Goal: Task Accomplishment & Management: Manage account settings

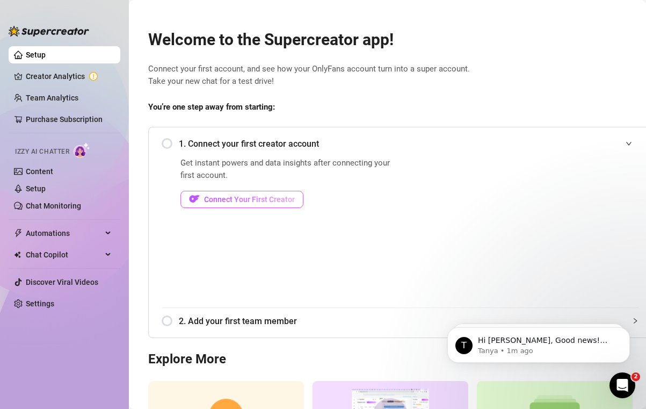
click at [234, 199] on span "Connect Your First Creator" at bounding box center [249, 199] width 91 height 9
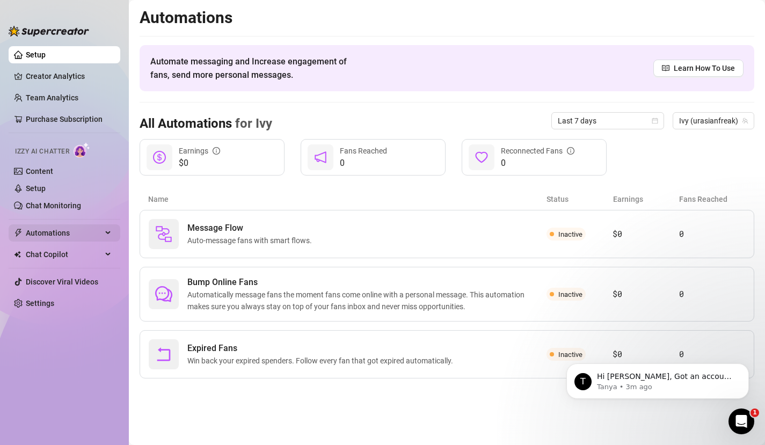
click at [41, 235] on span "Automations" at bounding box center [64, 232] width 76 height 17
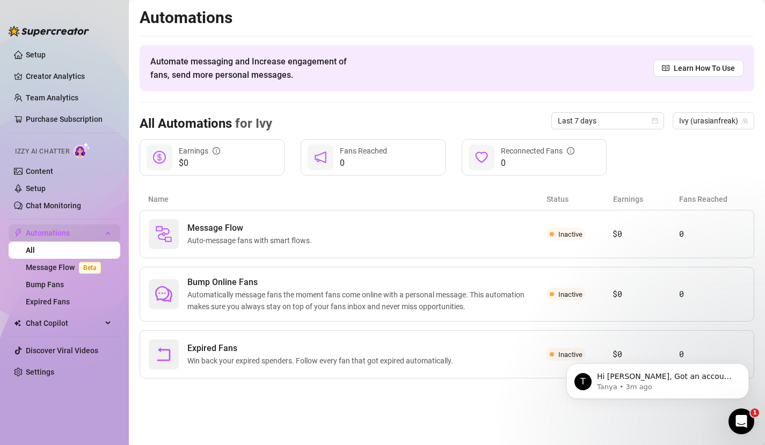
click at [41, 235] on span "Automations" at bounding box center [64, 232] width 76 height 17
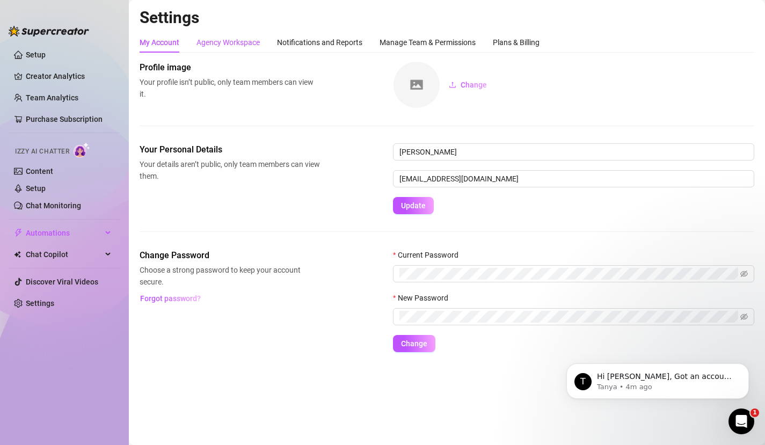
click at [229, 47] on div "Agency Workspace" at bounding box center [228, 43] width 63 height 12
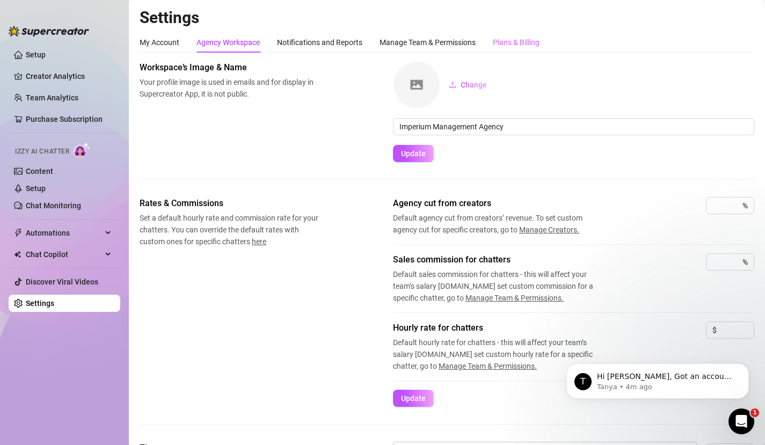
click at [497, 35] on div "Plans & Billing" at bounding box center [516, 42] width 47 height 20
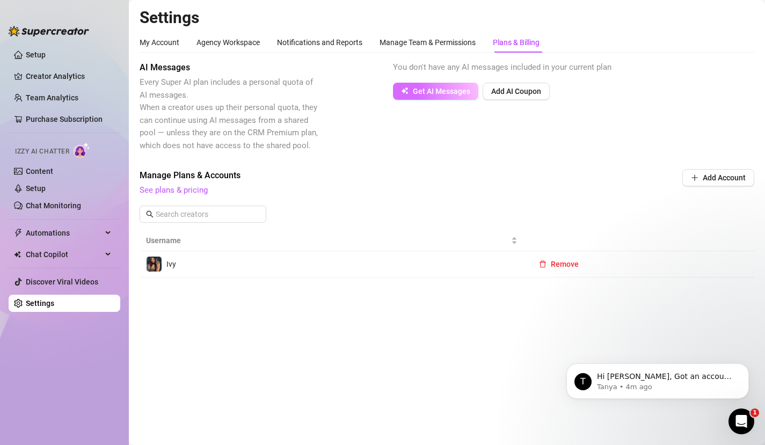
click at [428, 91] on span "Get AI Messages" at bounding box center [441, 91] width 57 height 9
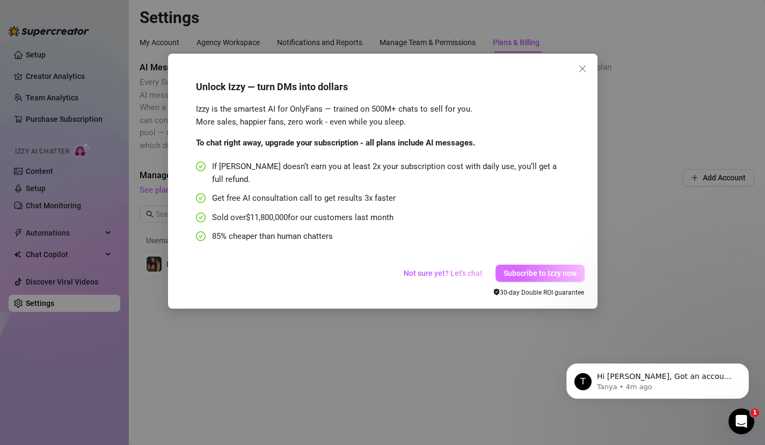
click at [528, 269] on span "Subscribe to Izzy now" at bounding box center [540, 273] width 73 height 9
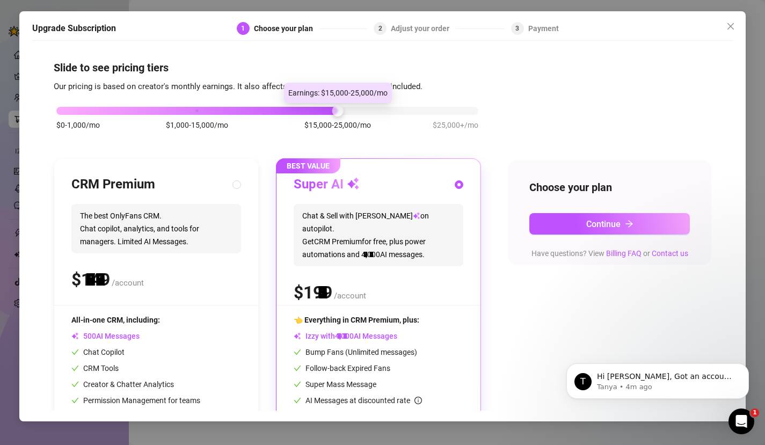
drag, startPoint x: 195, startPoint y: 113, endPoint x: 300, endPoint y: 118, distance: 105.4
click at [301, 118] on div "$0-1,000/mo $1,000-15,000/mo $15,000-25,000/mo $25,000+/mo" at bounding box center [267, 123] width 427 height 61
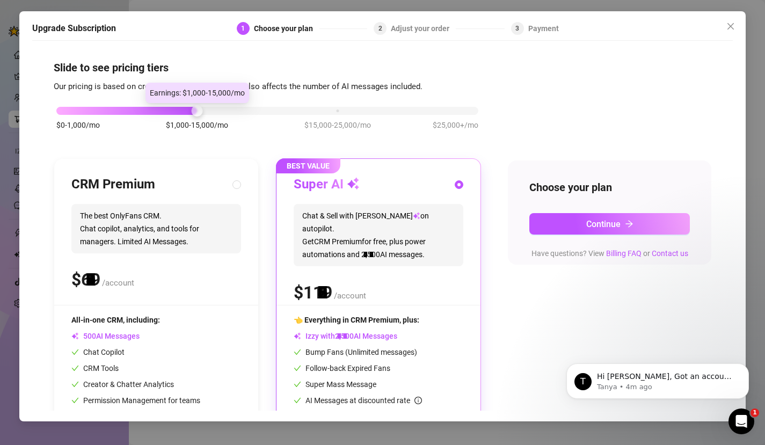
drag, startPoint x: 335, startPoint y: 112, endPoint x: 220, endPoint y: 106, distance: 114.6
click at [220, 106] on div "$0-1,000/mo $1,000-15,000/mo $15,000-25,000/mo $25,000+/mo" at bounding box center [267, 108] width 422 height 6
click at [645, 24] on icon "close" at bounding box center [731, 26] width 6 height 6
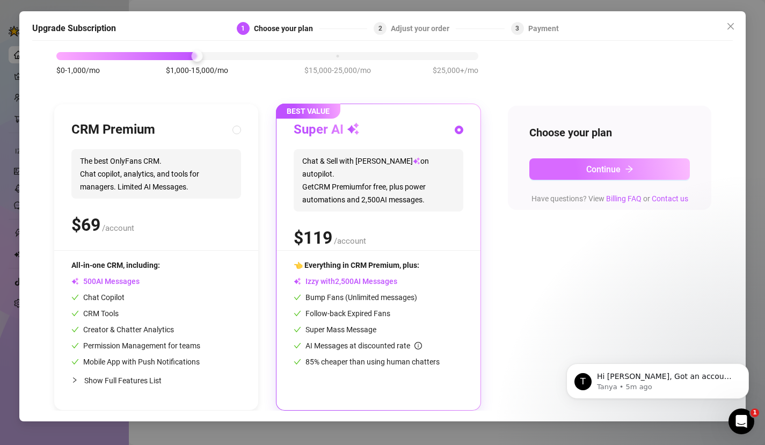
click at [597, 173] on span "Continue" at bounding box center [603, 169] width 34 height 10
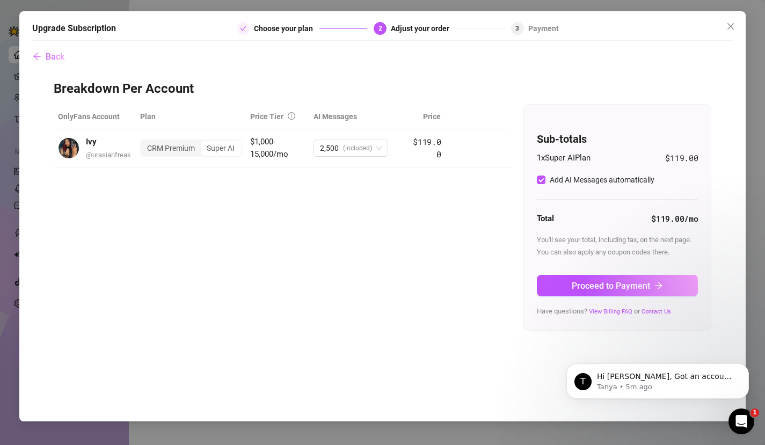
scroll to position [0, 0]
click at [616, 277] on button "Proceed to Payment" at bounding box center [617, 285] width 161 height 21
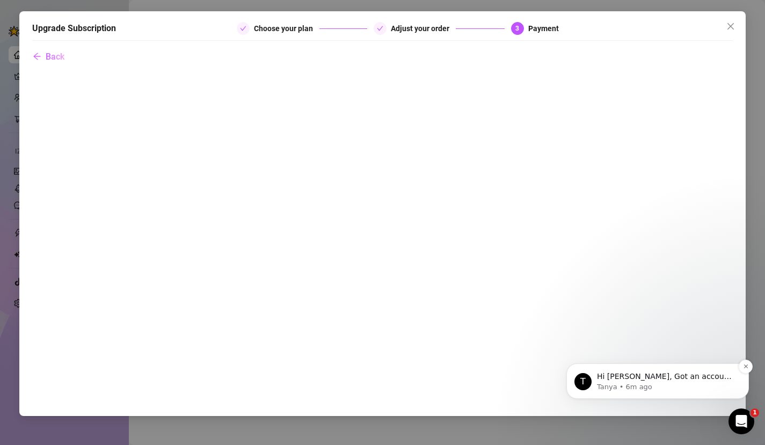
click at [636, 377] on p "Hi [PERSON_NAME], Got an account you didn’t add because it felt too small? Not …" at bounding box center [666, 377] width 139 height 11
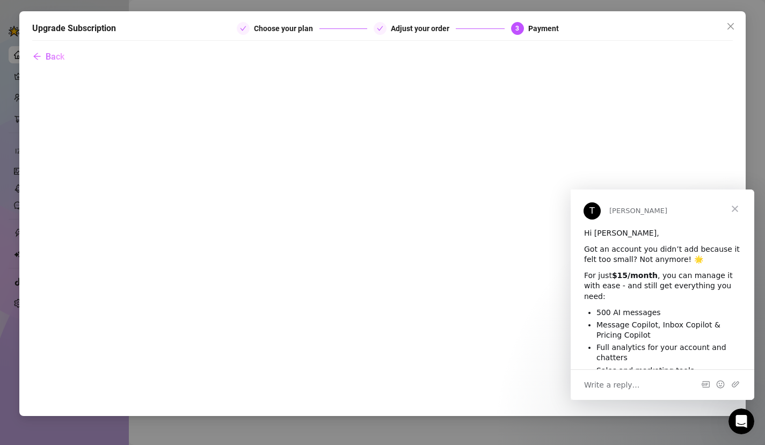
click at [645, 205] on span "Close" at bounding box center [735, 209] width 39 height 39
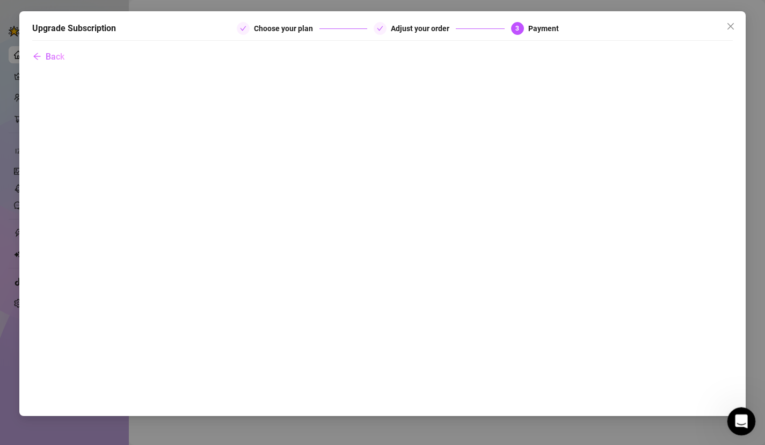
click at [645, 408] on icon "Open Intercom Messenger" at bounding box center [740, 420] width 18 height 18
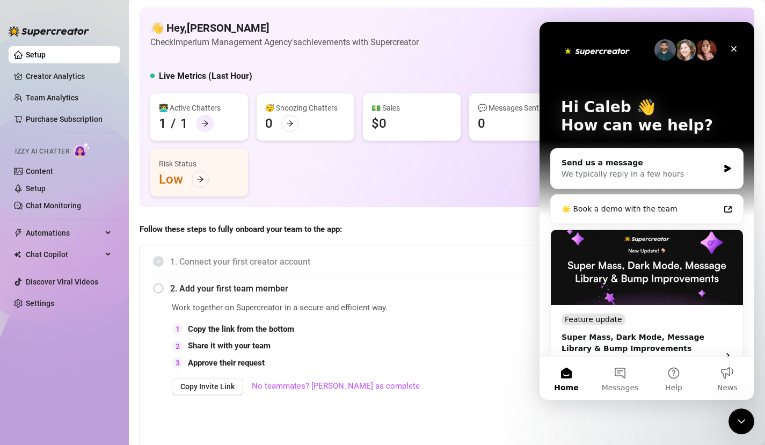
click at [204, 127] on icon "arrow-right" at bounding box center [205, 124] width 8 height 8
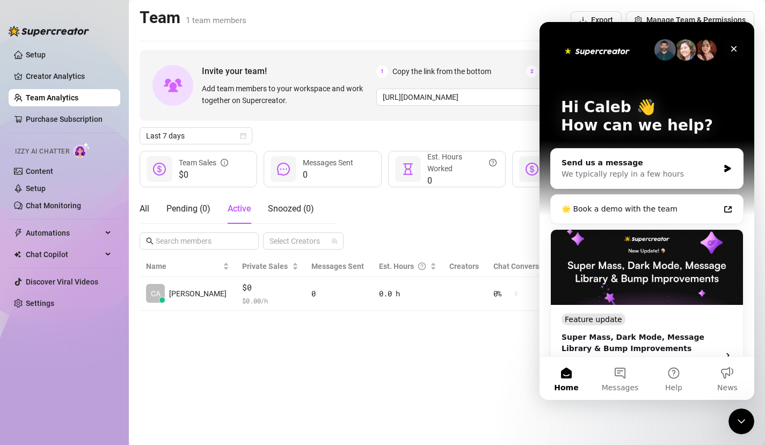
click at [645, 48] on icon "Close" at bounding box center [734, 49] width 9 height 9
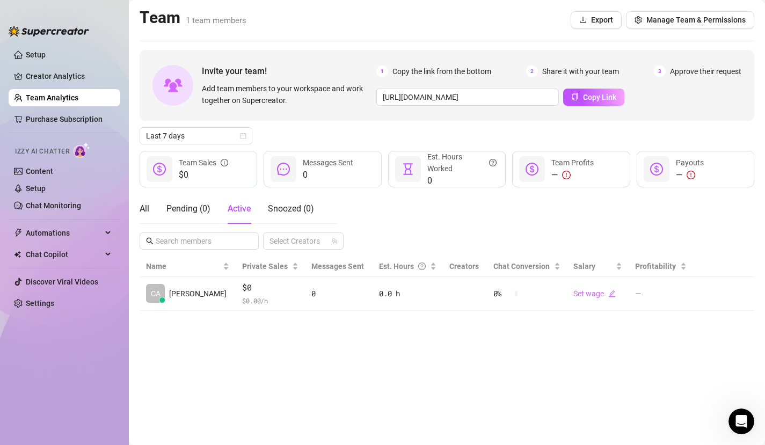
click at [60, 148] on span "Izzy AI Chatter" at bounding box center [42, 152] width 54 height 10
click at [83, 149] on img at bounding box center [82, 150] width 17 height 16
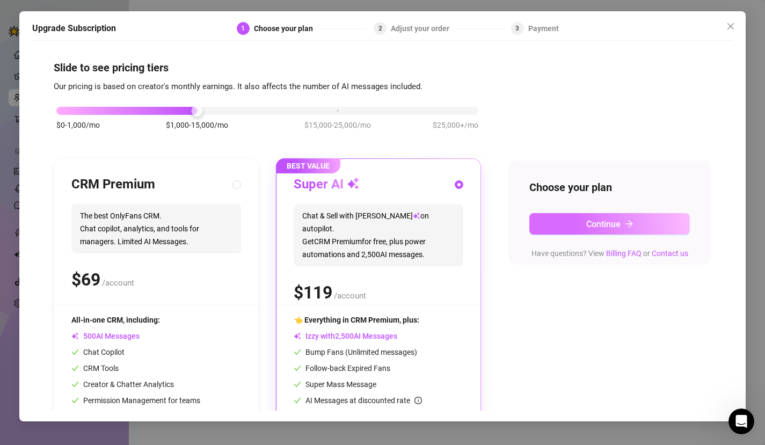
click at [567, 215] on button "Continue" at bounding box center [609, 223] width 161 height 21
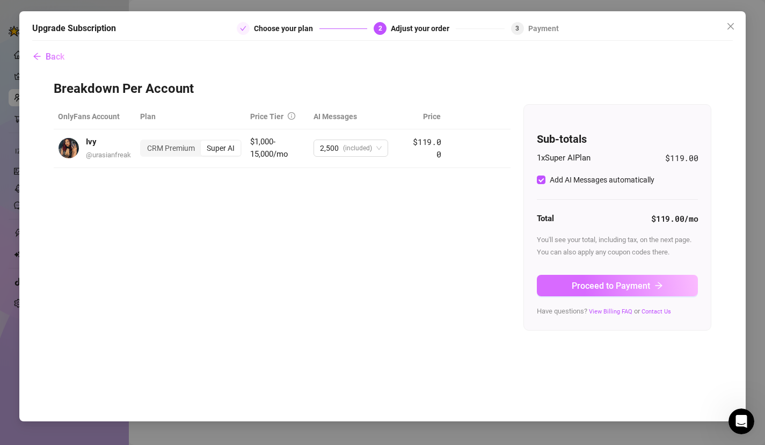
click at [577, 290] on button "Proceed to Payment" at bounding box center [617, 285] width 161 height 21
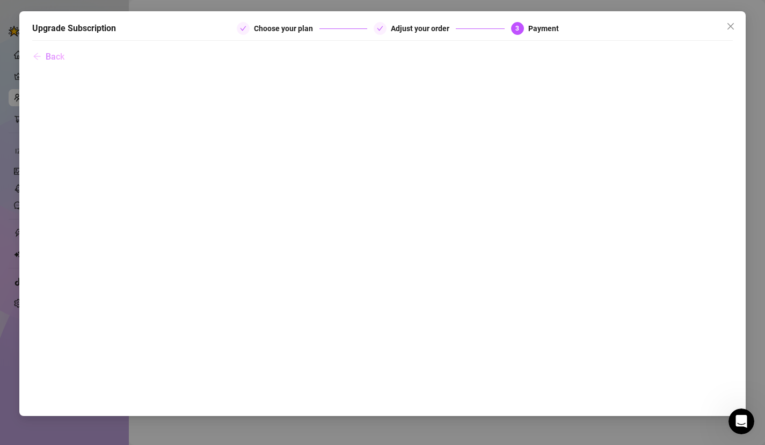
click at [48, 53] on span "Back" at bounding box center [55, 57] width 19 height 10
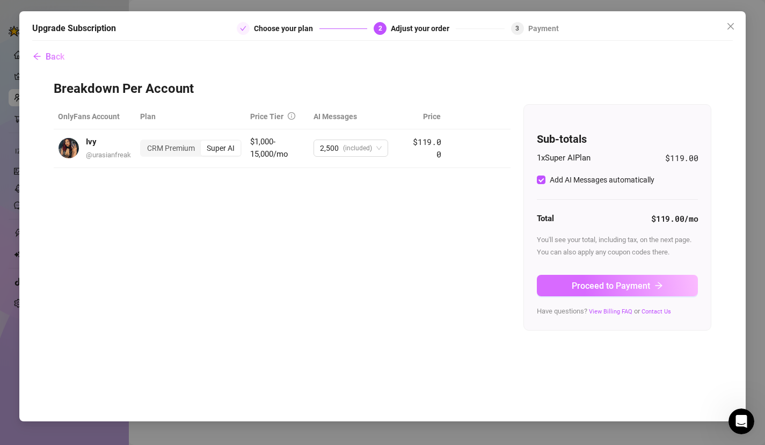
click at [621, 285] on span "Proceed to Payment" at bounding box center [611, 286] width 78 height 10
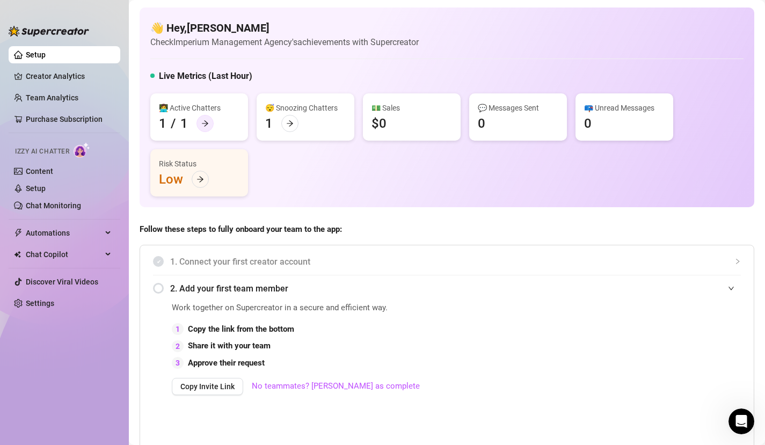
click at [200, 125] on div at bounding box center [205, 123] width 17 height 17
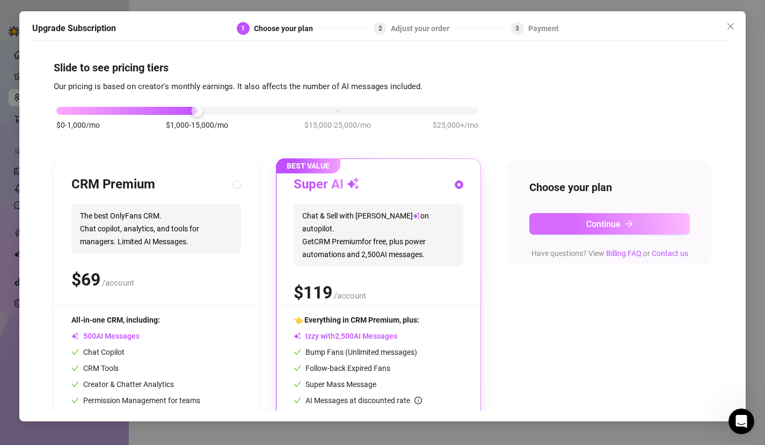
click at [571, 227] on button "Continue" at bounding box center [609, 223] width 161 height 21
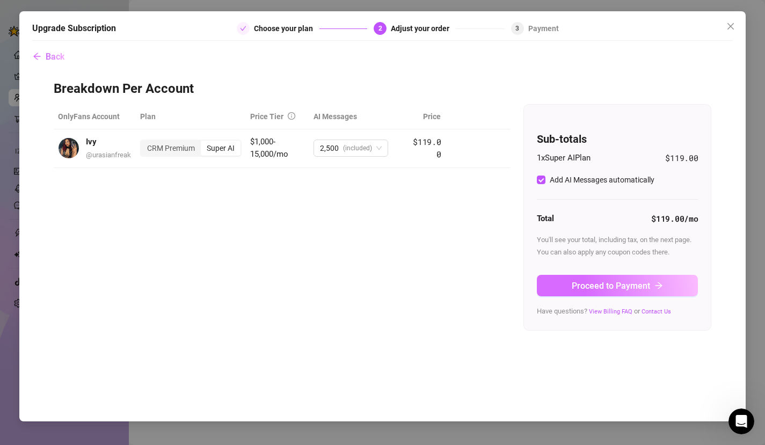
click at [596, 293] on button "Proceed to Payment" at bounding box center [617, 285] width 161 height 21
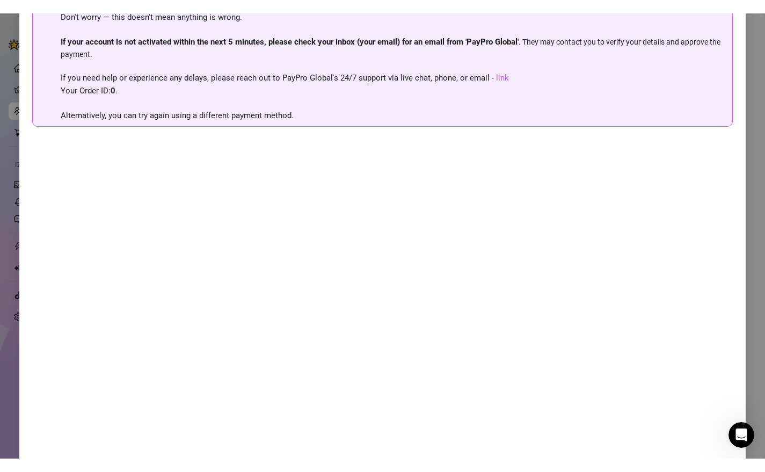
scroll to position [117, 0]
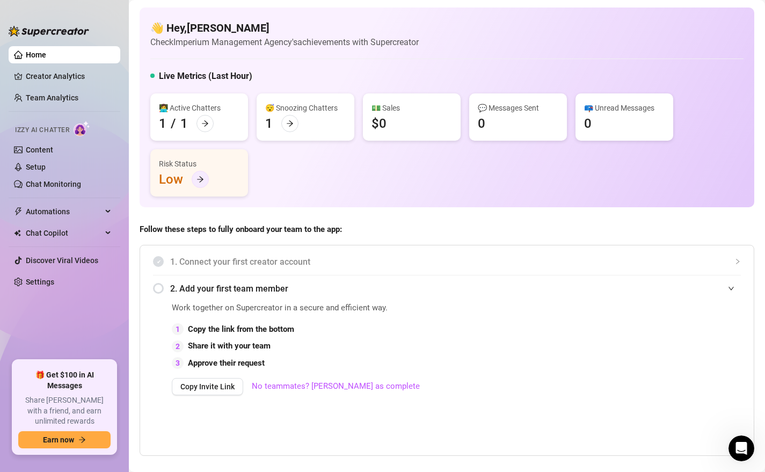
click at [199, 180] on icon "arrow-right" at bounding box center [201, 180] width 8 height 8
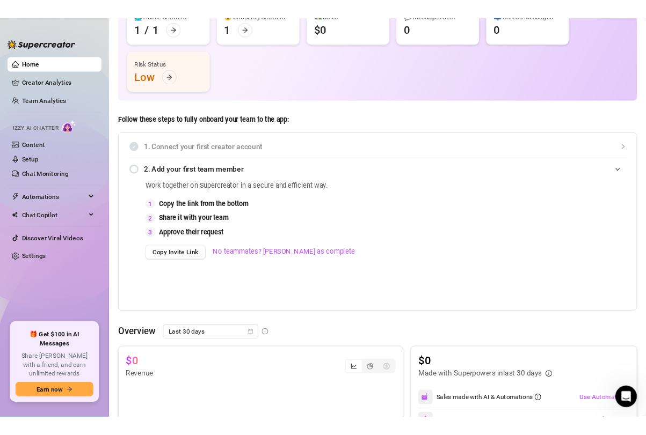
scroll to position [111, 0]
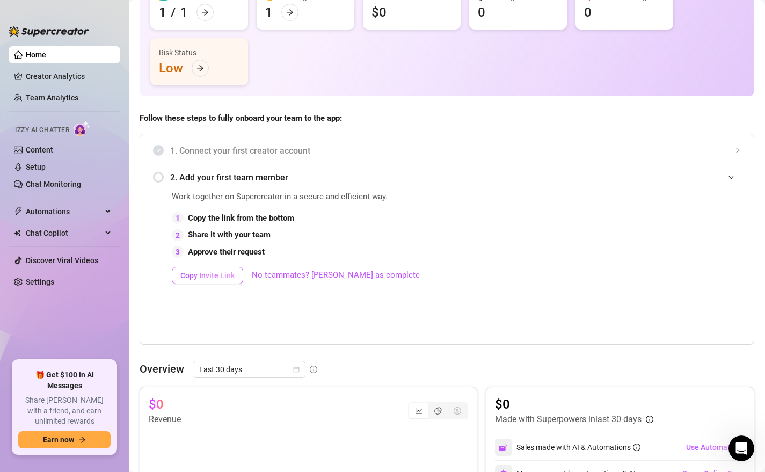
click at [213, 276] on span "Copy Invite Link" at bounding box center [207, 275] width 54 height 9
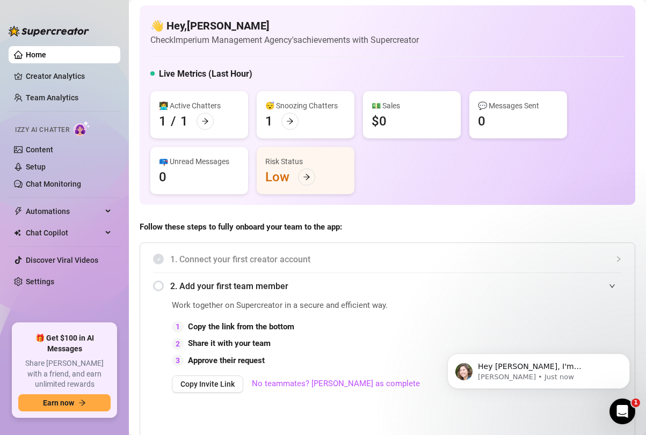
scroll to position [0, 0]
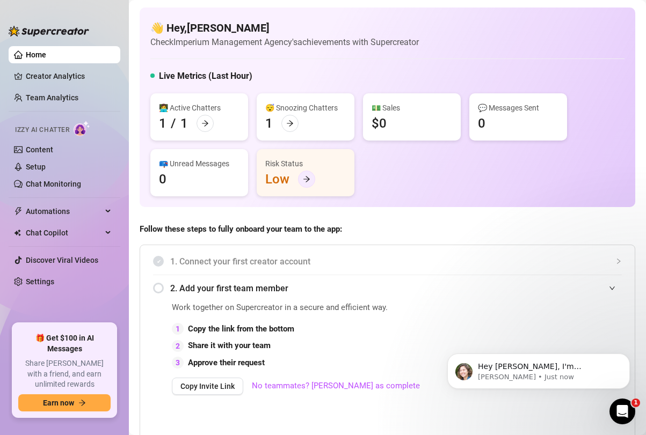
click at [303, 181] on icon "arrow-right" at bounding box center [307, 180] width 8 height 8
click at [496, 380] on p "[PERSON_NAME] • Just now" at bounding box center [547, 378] width 139 height 10
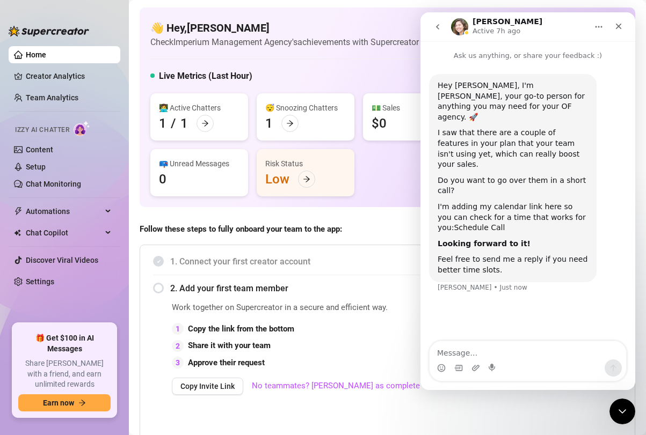
click at [459, 223] on link "Schedule Call" at bounding box center [479, 227] width 51 height 9
click at [439, 27] on icon "go back" at bounding box center [437, 27] width 9 height 9
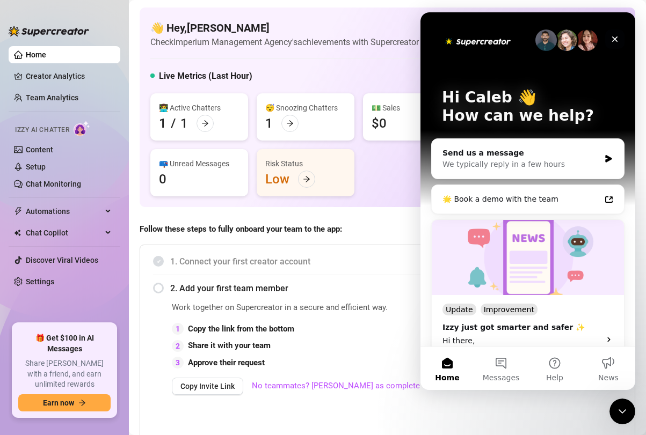
click at [617, 40] on icon "Close" at bounding box center [615, 39] width 9 height 9
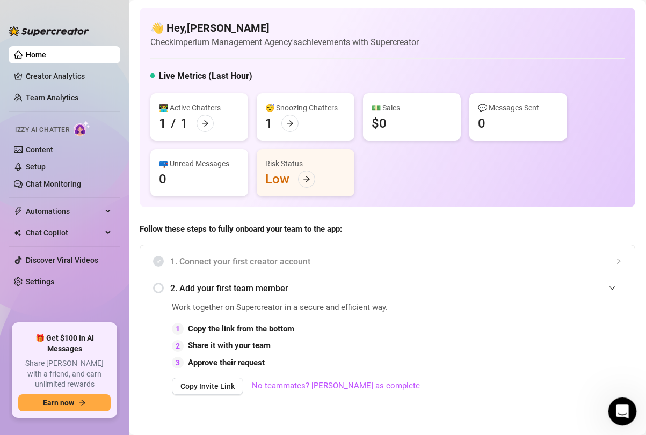
click at [618, 408] on icon "Open Intercom Messenger" at bounding box center [621, 411] width 18 height 18
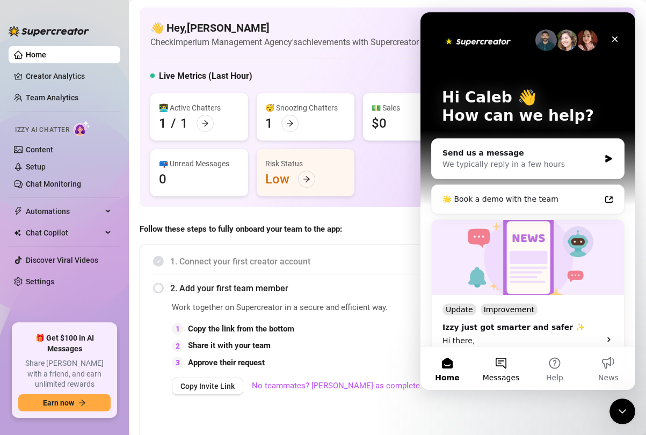
click at [503, 354] on button "Messages" at bounding box center [501, 368] width 54 height 43
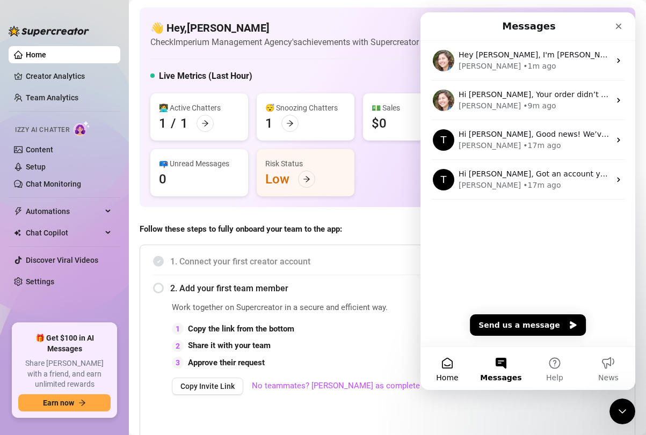
click at [456, 377] on span "Home" at bounding box center [447, 378] width 22 height 8
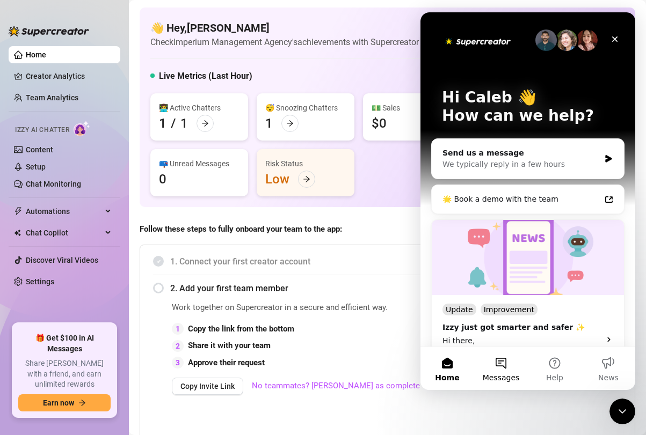
click at [489, 373] on button "Messages" at bounding box center [501, 368] width 54 height 43
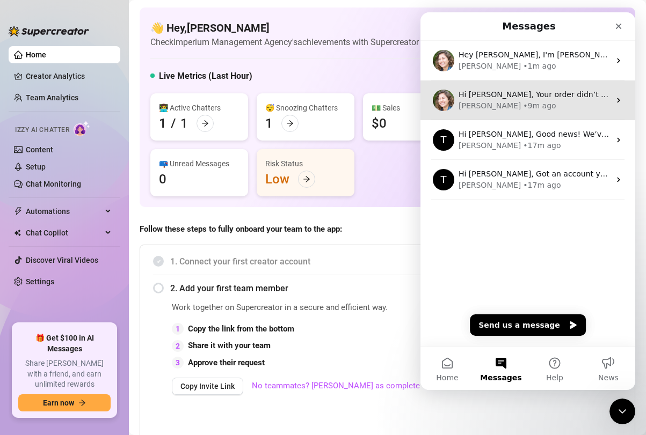
click at [569, 103] on div "[PERSON_NAME] • 9m ago" at bounding box center [534, 105] width 151 height 11
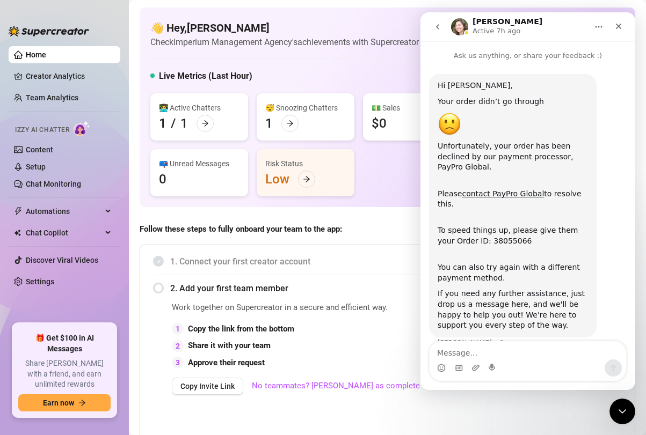
scroll to position [18, 0]
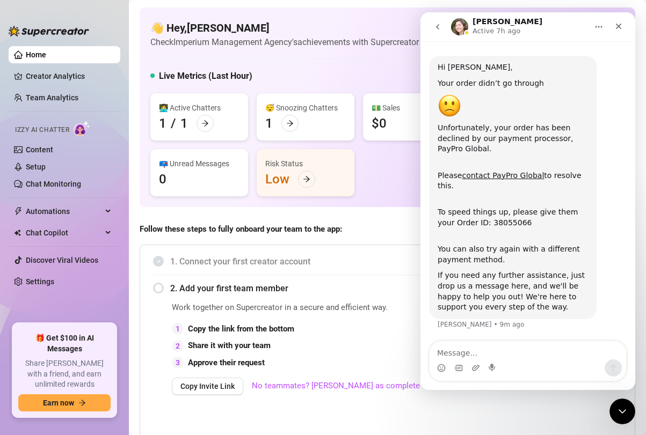
click at [440, 30] on icon "go back" at bounding box center [437, 27] width 9 height 9
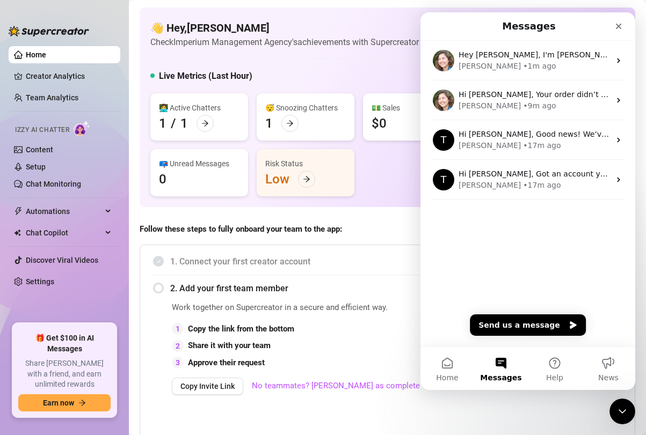
scroll to position [0, 0]
click at [620, 31] on div "Close" at bounding box center [618, 26] width 19 height 19
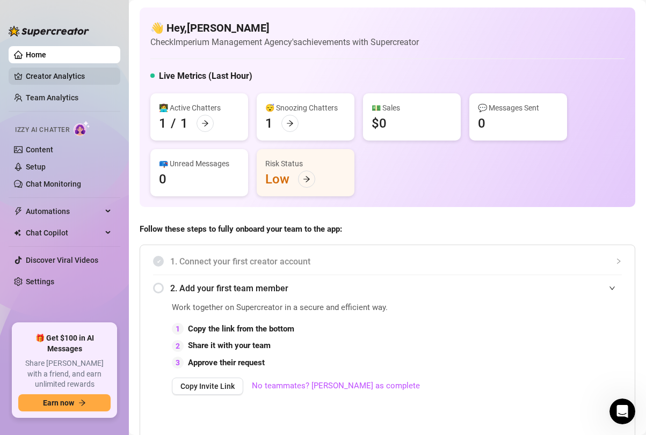
click at [50, 73] on link "Creator Analytics" at bounding box center [69, 76] width 86 height 17
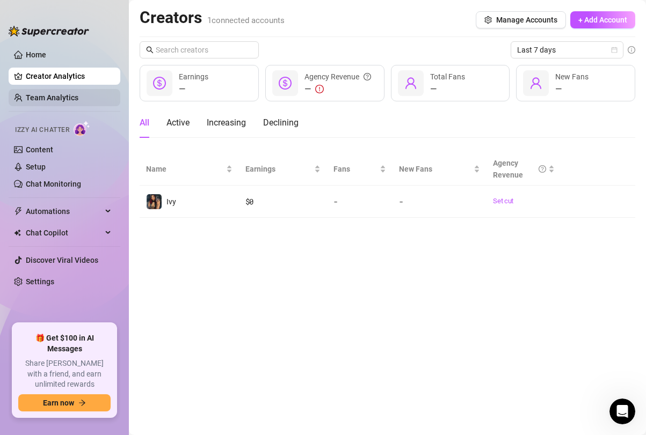
click at [55, 95] on link "Team Analytics" at bounding box center [52, 97] width 53 height 9
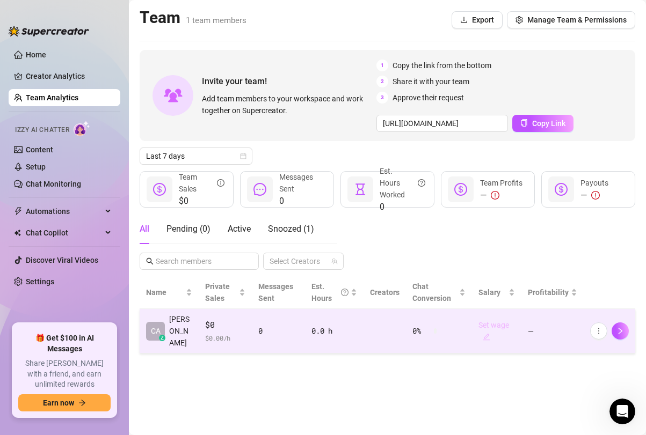
click at [489, 334] on icon "edit" at bounding box center [486, 337] width 7 height 7
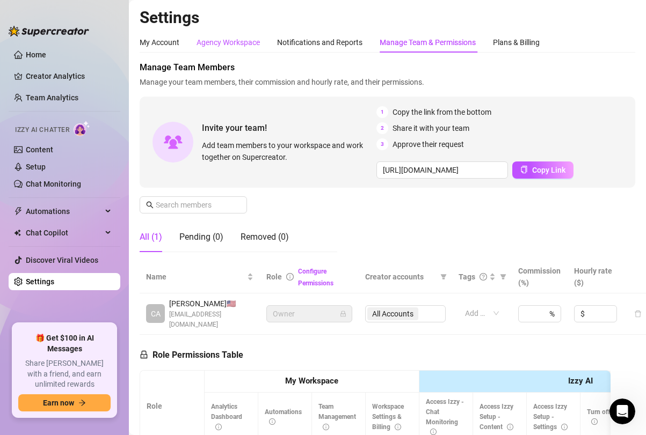
click at [236, 43] on div "Agency Workspace" at bounding box center [228, 43] width 63 height 12
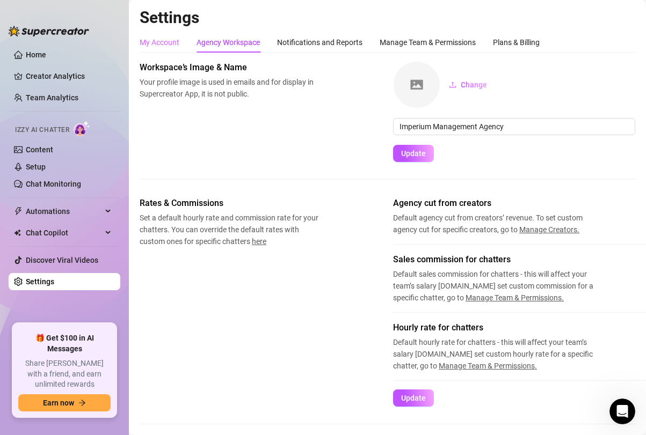
click at [168, 50] on div "My Account" at bounding box center [160, 42] width 40 height 20
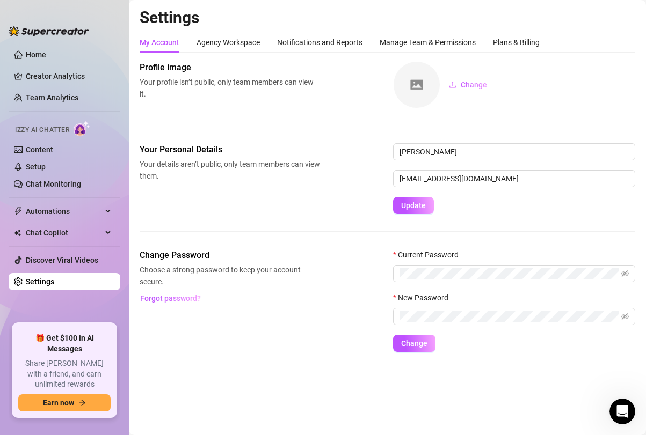
click at [34, 87] on ul "Home Creator Analytics Team Analytics Izzy AI Chatter Content Setup Chat Monito…" at bounding box center [65, 181] width 112 height 278
click at [37, 96] on link "Team Analytics" at bounding box center [52, 97] width 53 height 9
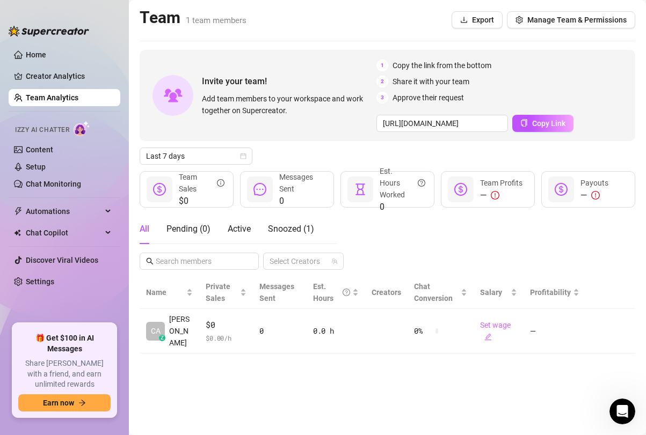
click at [38, 130] on span "Izzy AI Chatter" at bounding box center [42, 130] width 54 height 10
click at [44, 75] on link "Creator Analytics" at bounding box center [69, 76] width 86 height 17
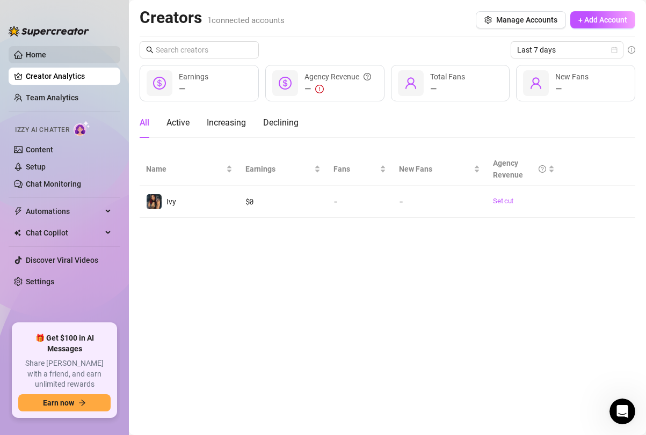
click at [43, 52] on link "Home" at bounding box center [36, 54] width 20 height 9
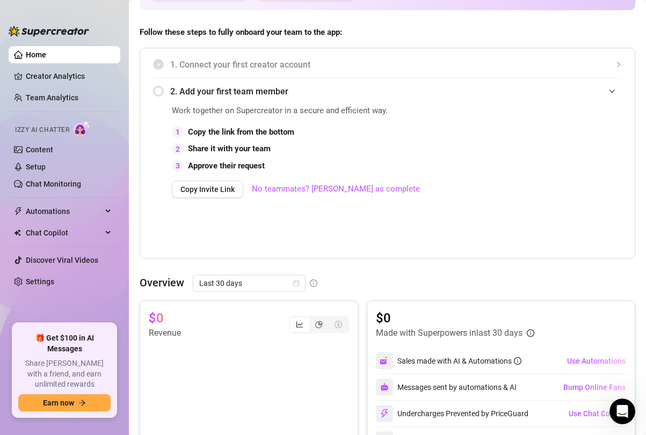
scroll to position [200, 0]
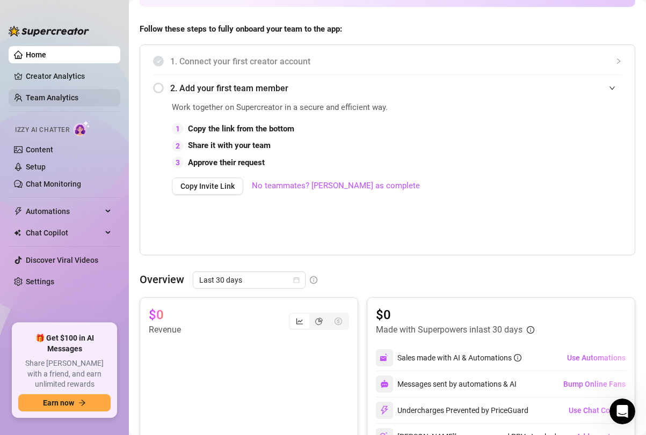
click at [46, 93] on link "Team Analytics" at bounding box center [52, 97] width 53 height 9
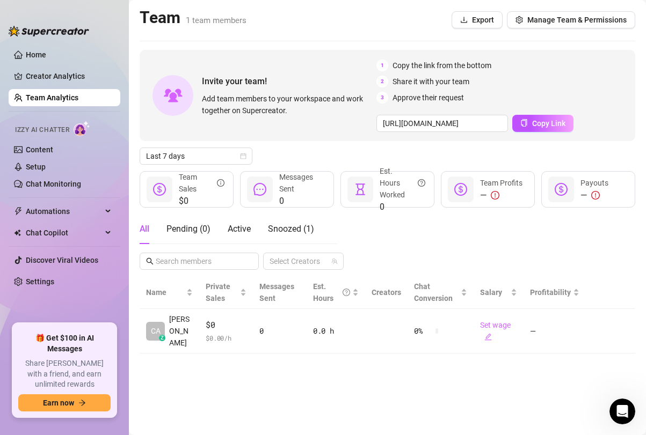
click at [47, 95] on link "Team Analytics" at bounding box center [52, 97] width 53 height 9
click at [525, 123] on icon "copy" at bounding box center [524, 123] width 8 height 8
click at [48, 74] on link "Creator Analytics" at bounding box center [69, 76] width 86 height 17
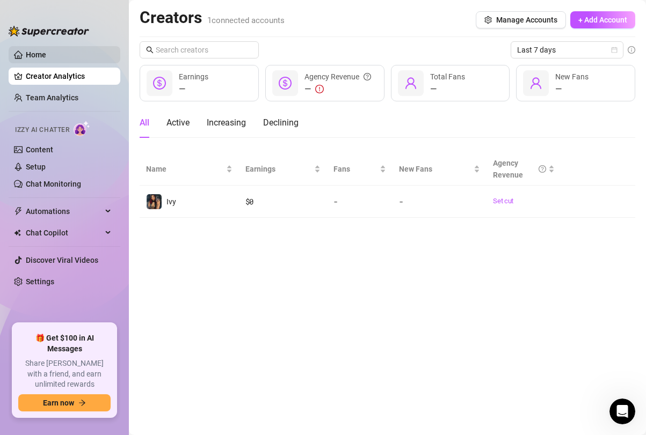
click at [41, 53] on link "Home" at bounding box center [36, 54] width 20 height 9
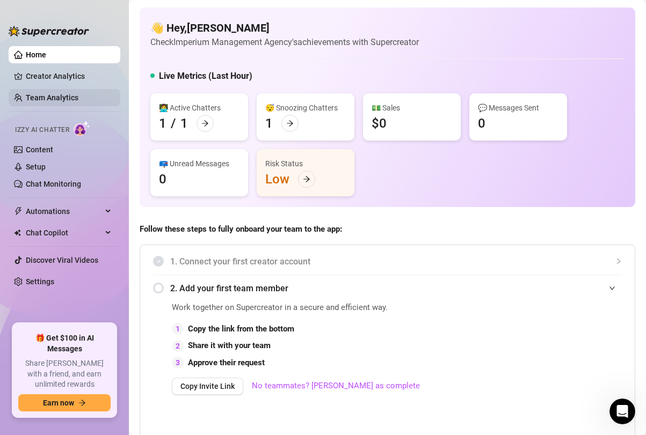
click at [57, 101] on link "Team Analytics" at bounding box center [52, 97] width 53 height 9
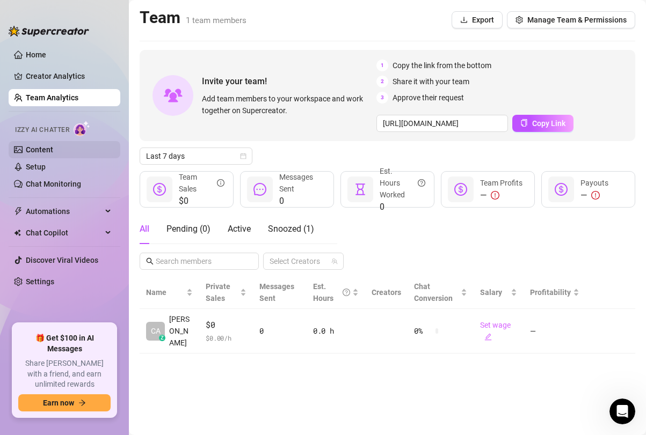
click at [48, 149] on link "Content" at bounding box center [39, 150] width 27 height 9
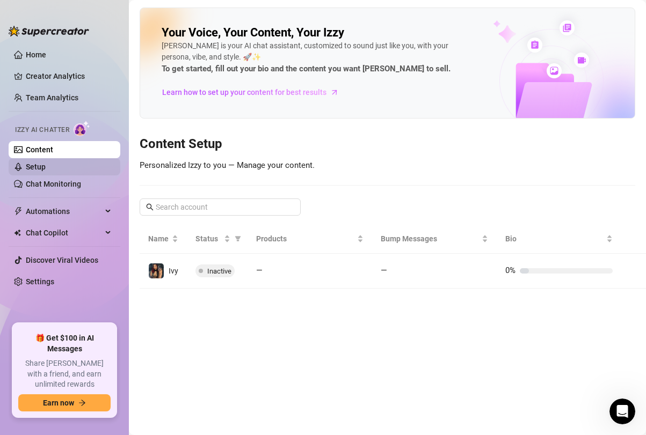
click at [46, 169] on link "Setup" at bounding box center [36, 167] width 20 height 9
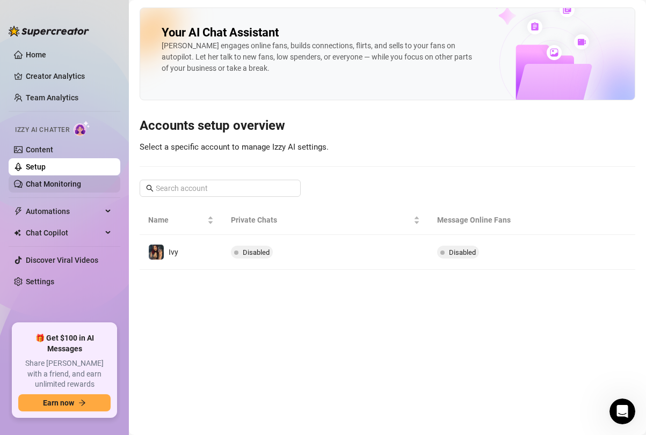
click at [54, 180] on link "Chat Monitoring" at bounding box center [53, 184] width 55 height 9
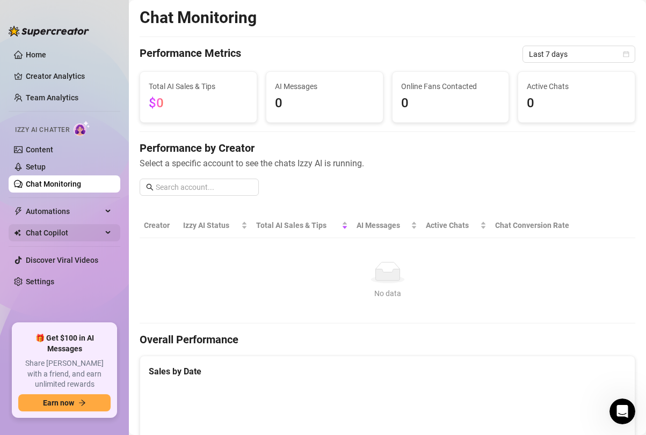
click at [55, 228] on span "Chat Copilot" at bounding box center [64, 232] width 76 height 17
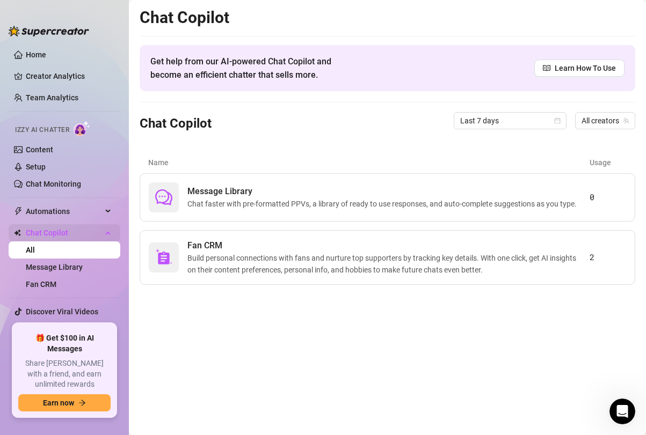
click at [72, 233] on span "Chat Copilot" at bounding box center [64, 232] width 76 height 17
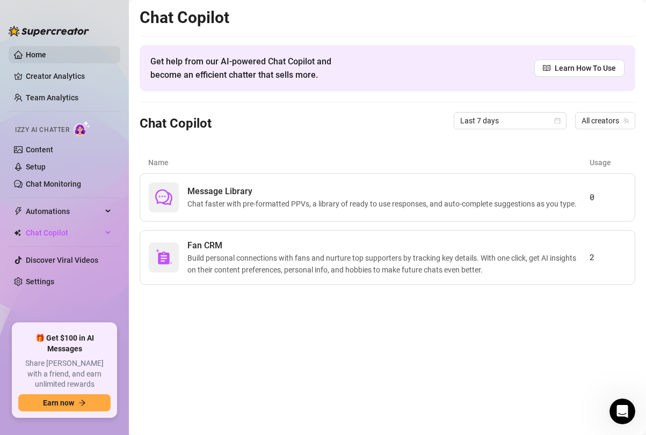
click at [38, 56] on link "Home" at bounding box center [36, 54] width 20 height 9
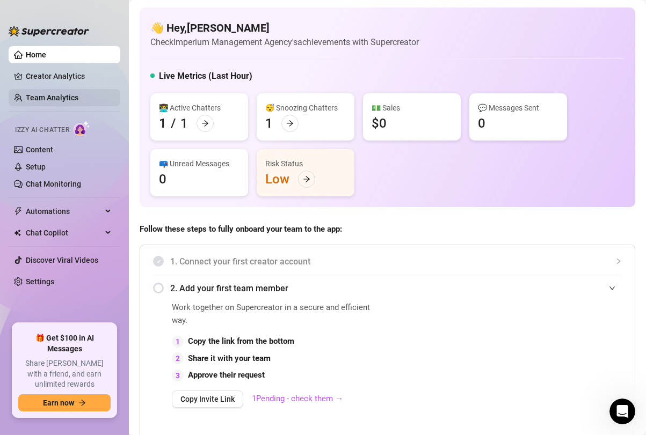
click at [50, 94] on link "Team Analytics" at bounding box center [52, 97] width 53 height 9
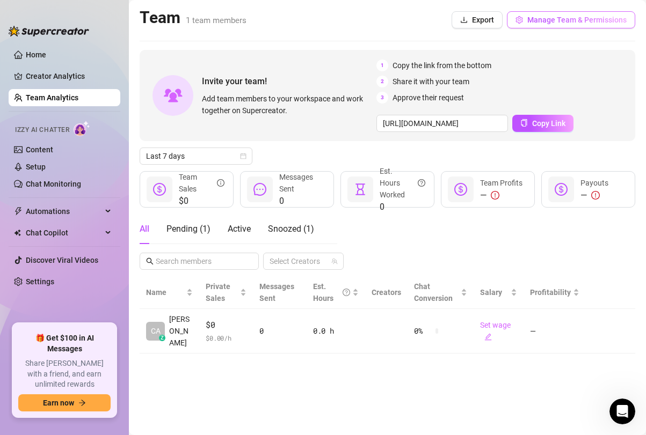
click at [562, 16] on span "Manage Team & Permissions" at bounding box center [576, 20] width 99 height 9
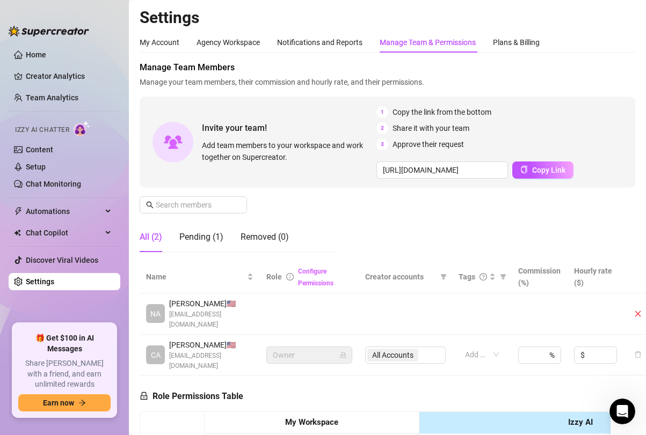
click at [309, 271] on link "Configure Permissions" at bounding box center [315, 277] width 35 height 19
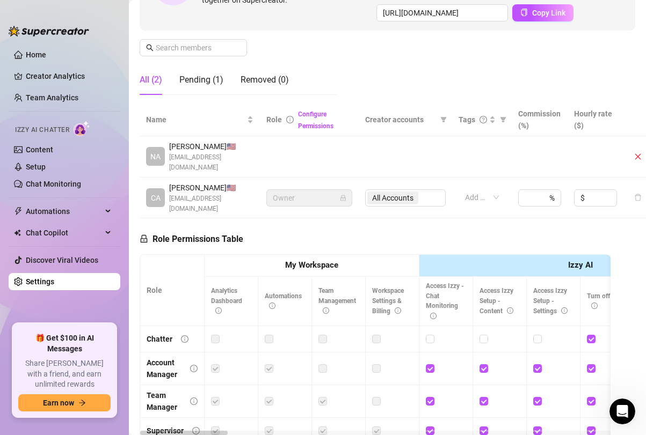
scroll to position [151, 0]
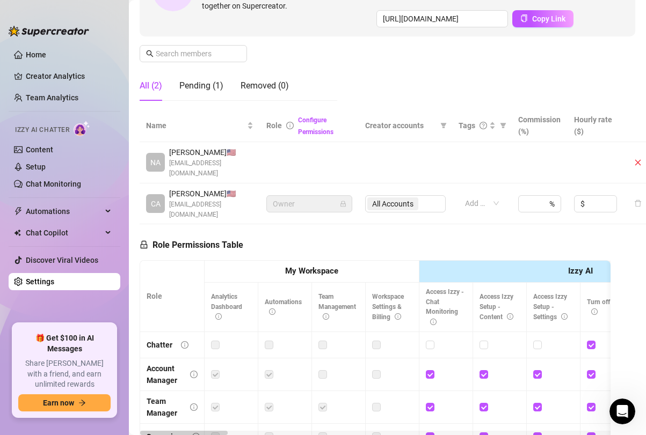
click at [152, 157] on span "NA" at bounding box center [155, 163] width 10 height 12
click at [203, 90] on div "Pending (1)" at bounding box center [201, 85] width 44 height 13
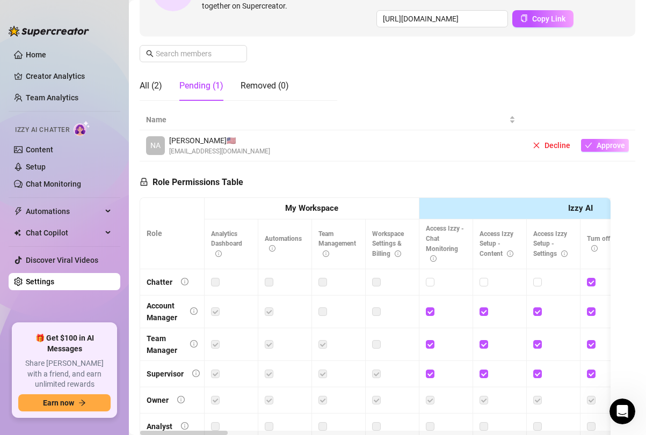
click at [611, 147] on span "Approve" at bounding box center [611, 145] width 28 height 9
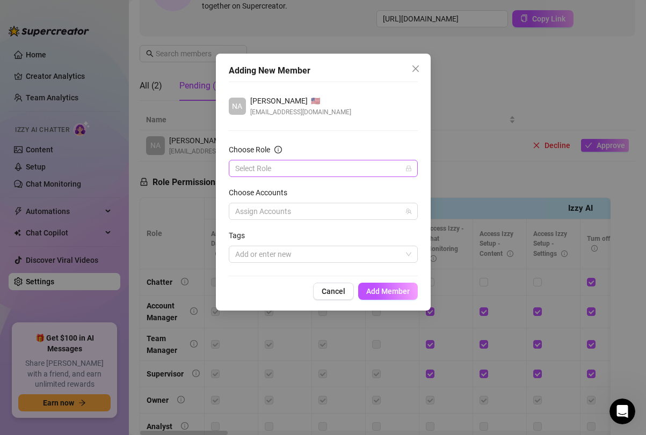
click at [346, 168] on input "Choose Role" at bounding box center [318, 169] width 166 height 16
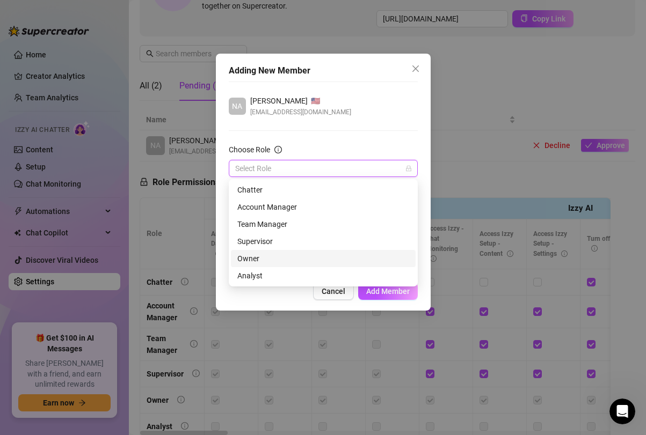
click at [264, 260] on div "Owner" at bounding box center [323, 259] width 172 height 12
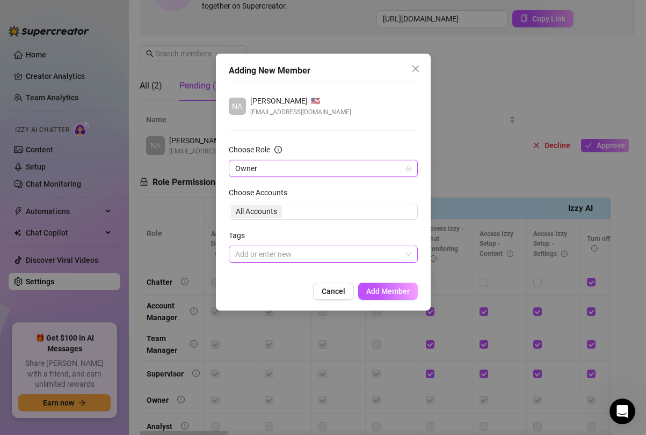
click at [266, 257] on div at bounding box center [317, 254] width 173 height 15
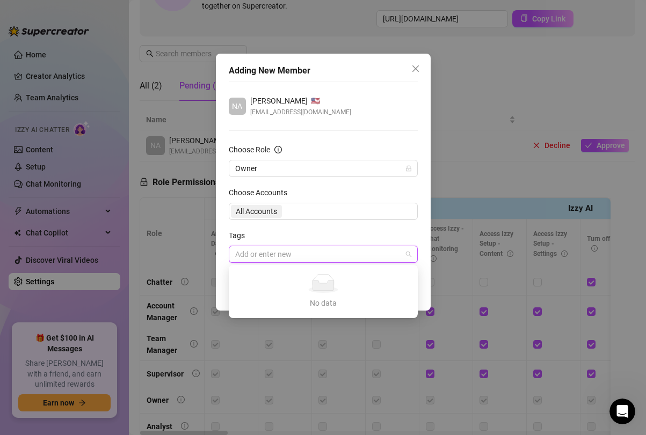
click at [284, 253] on div at bounding box center [317, 254] width 173 height 15
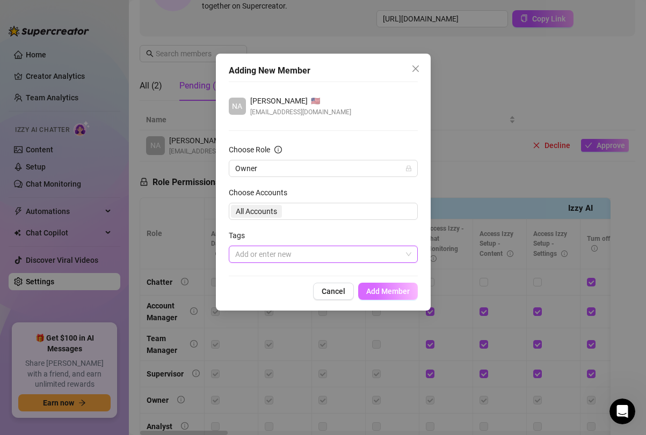
click at [383, 290] on span "Add Member" at bounding box center [387, 291] width 43 height 9
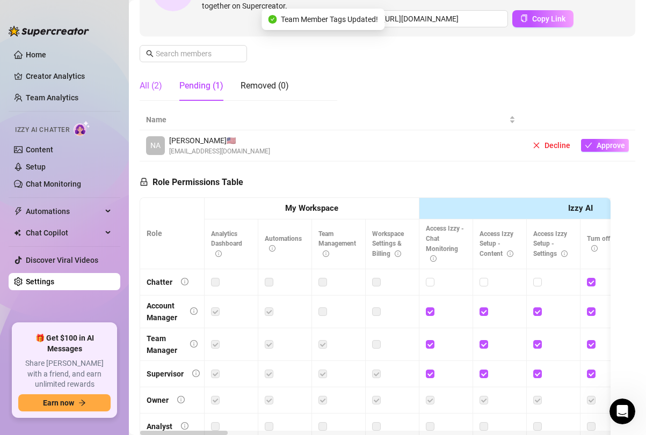
click at [158, 89] on div "All (2)" at bounding box center [151, 85] width 23 height 13
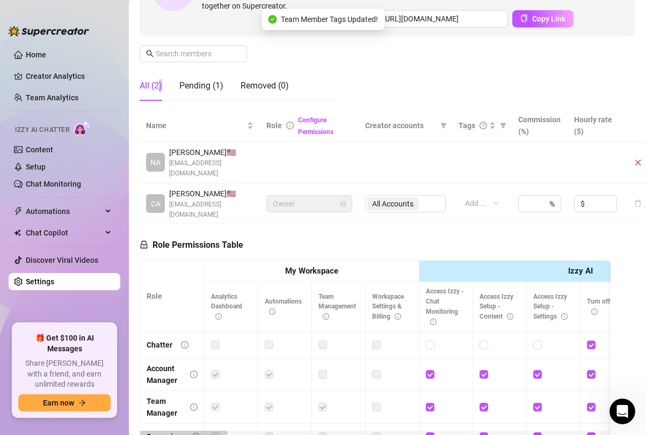
click at [158, 89] on div "All (2)" at bounding box center [151, 85] width 23 height 13
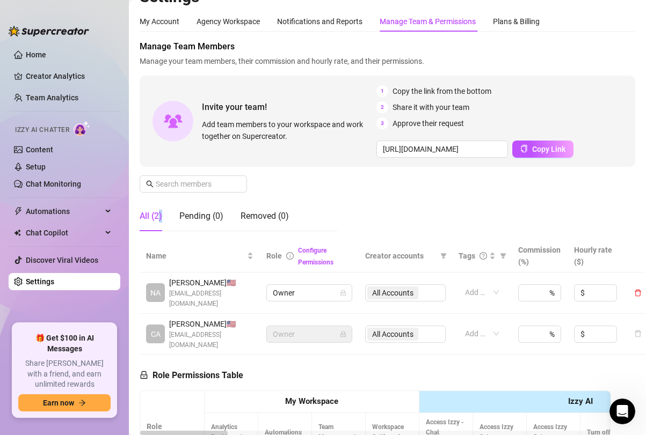
scroll to position [0, 0]
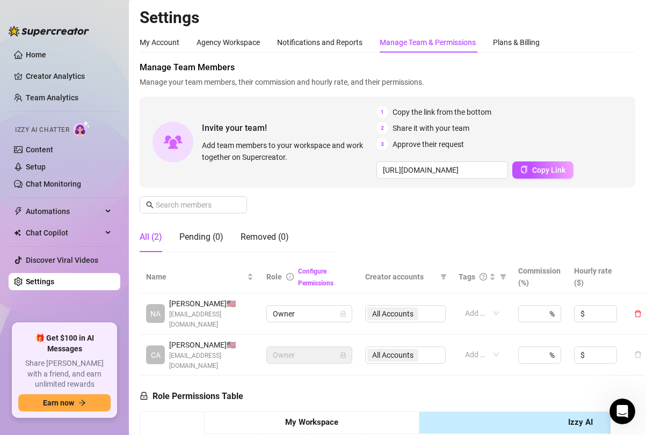
click at [338, 205] on div "Manage Team Members Manage your team members, their commission and hourly rate,…" at bounding box center [388, 161] width 496 height 200
click at [540, 308] on div "%" at bounding box center [539, 314] width 43 height 17
click at [535, 347] on div "%" at bounding box center [539, 355] width 43 height 17
click at [593, 306] on input at bounding box center [602, 314] width 30 height 16
click at [591, 347] on input at bounding box center [602, 355] width 30 height 16
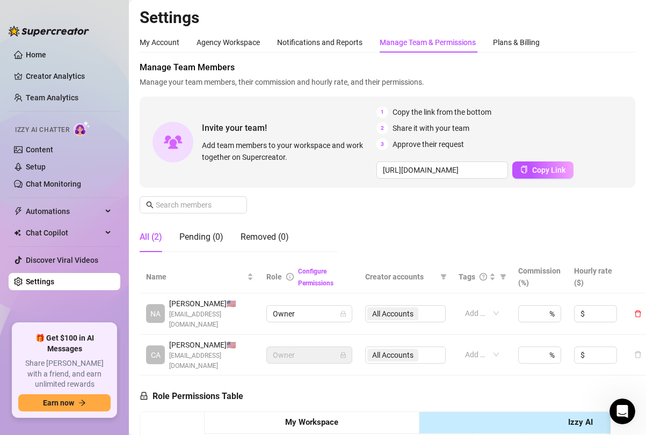
click at [483, 227] on div "Manage Team Members Manage your team members, their commission and hourly rate,…" at bounding box center [388, 161] width 496 height 200
click at [60, 235] on span "Chat Copilot" at bounding box center [64, 232] width 76 height 17
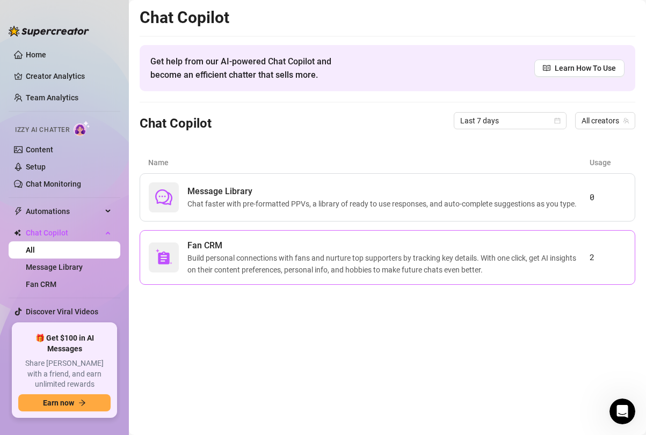
click at [293, 267] on span "Build personal connections with fans and nurture top supporters by tracking key…" at bounding box center [388, 264] width 402 height 24
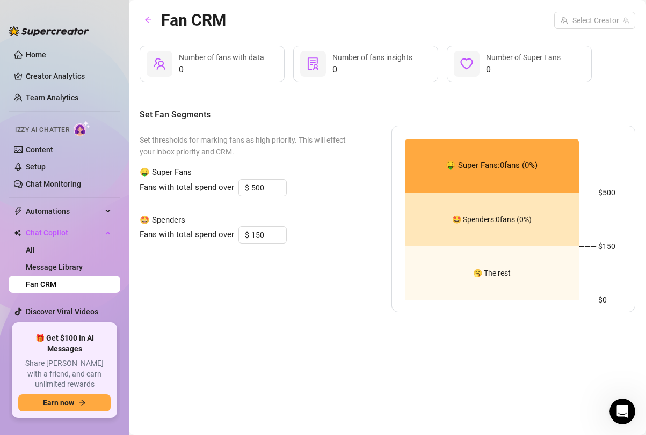
click at [159, 19] on div "Fan CRM" at bounding box center [183, 20] width 86 height 25
click at [143, 19] on button "button" at bounding box center [148, 20] width 17 height 17
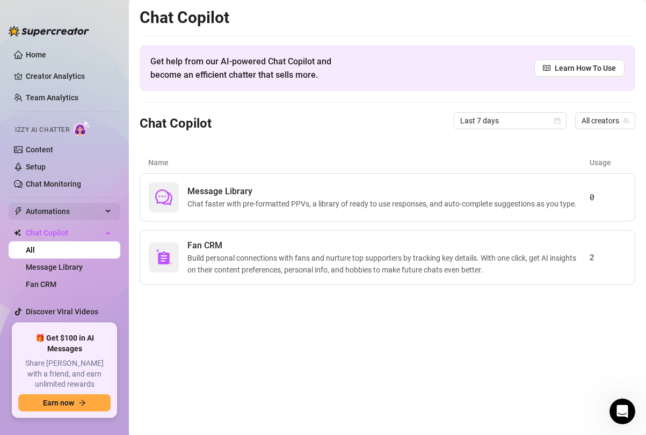
click at [64, 213] on span "Automations" at bounding box center [64, 211] width 76 height 17
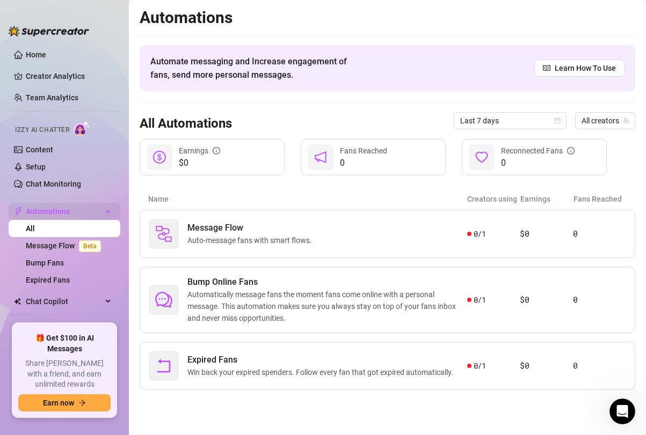
click at [64, 216] on span "Automations" at bounding box center [64, 211] width 76 height 17
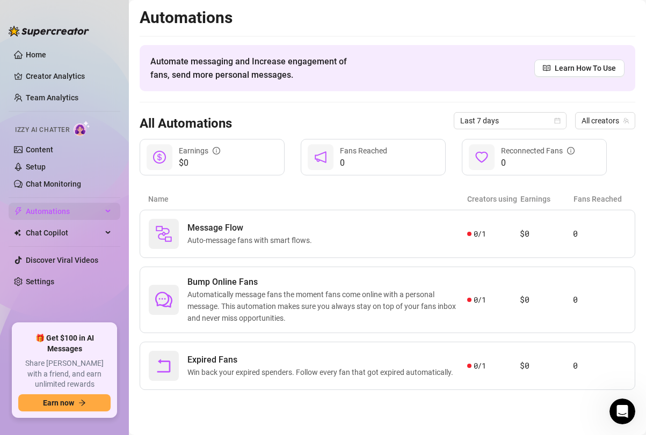
click at [64, 216] on span "Automations" at bounding box center [64, 211] width 76 height 17
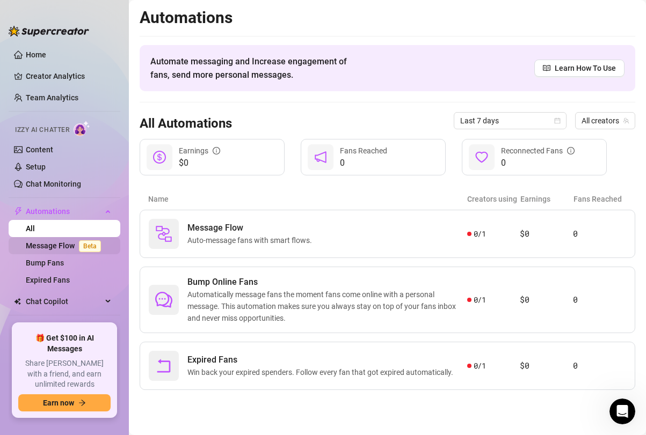
click at [60, 242] on link "Message Flow Beta" at bounding box center [65, 246] width 79 height 9
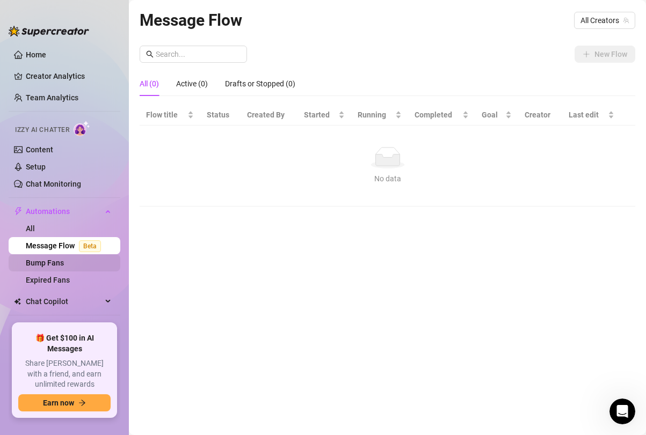
click at [55, 267] on link "Bump Fans" at bounding box center [45, 263] width 38 height 9
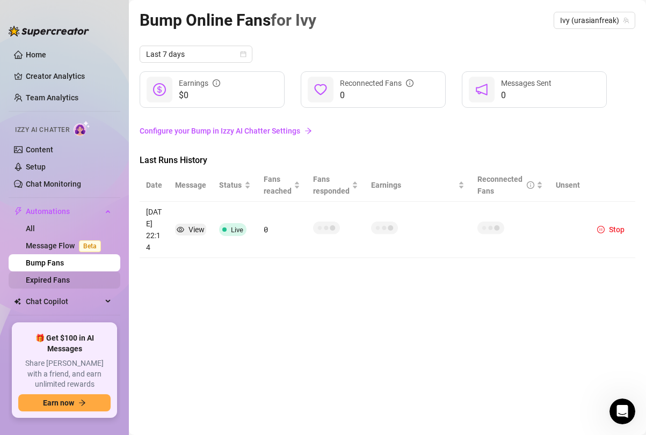
click at [54, 285] on link "Expired Fans" at bounding box center [48, 280] width 44 height 9
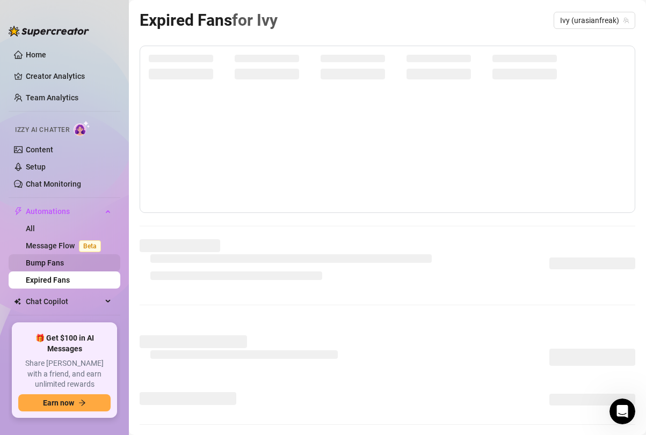
click at [52, 267] on link "Bump Fans" at bounding box center [45, 263] width 38 height 9
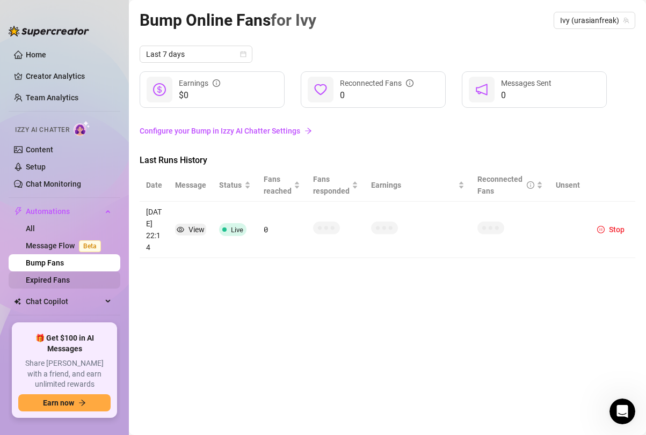
click at [52, 276] on link "Expired Fans" at bounding box center [48, 280] width 44 height 9
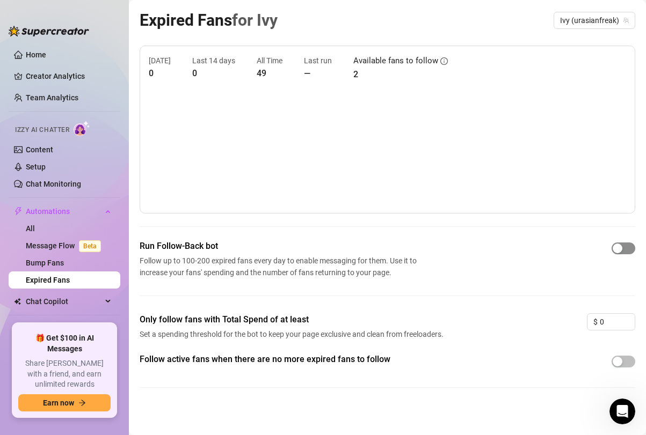
click at [620, 251] on div "button" at bounding box center [618, 249] width 10 height 10
click at [616, 321] on input "0" at bounding box center [617, 322] width 35 height 16
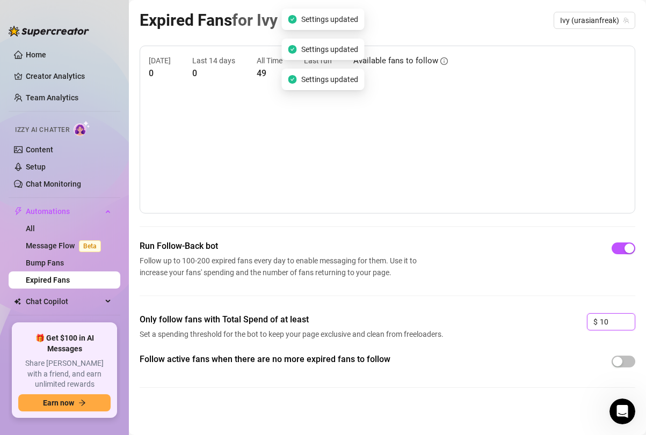
type input "1"
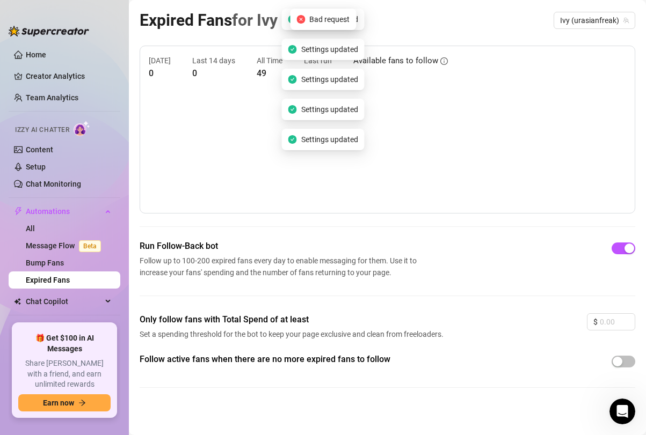
click at [541, 289] on div "Run Follow-Back bot Follow up to 100-200 expired fans every day to enable messa…" at bounding box center [388, 277] width 496 height 74
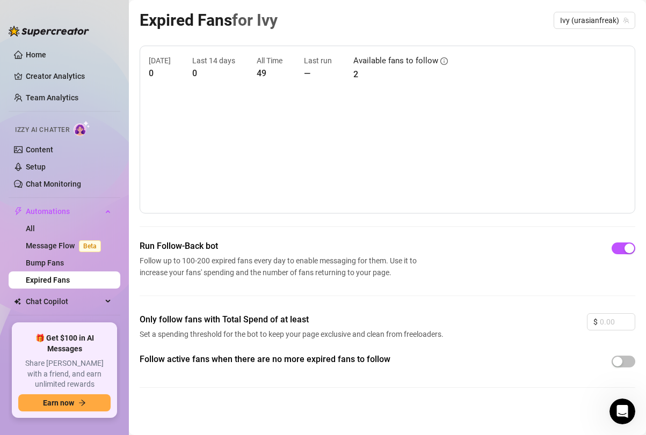
click at [49, 130] on span "Izzy AI Chatter" at bounding box center [42, 130] width 54 height 10
click at [41, 149] on link "Content" at bounding box center [39, 150] width 27 height 9
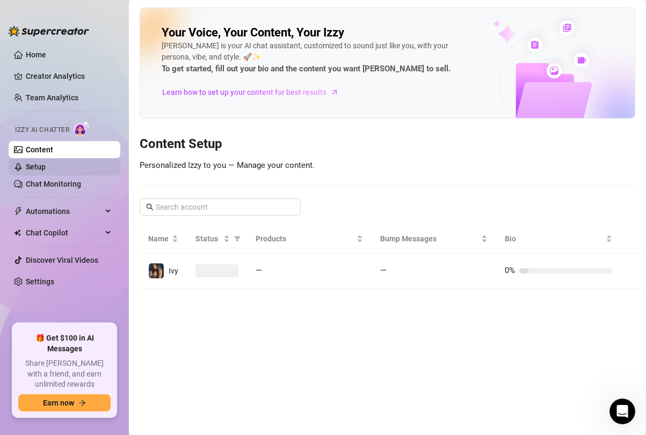
click at [37, 165] on link "Setup" at bounding box center [36, 167] width 20 height 9
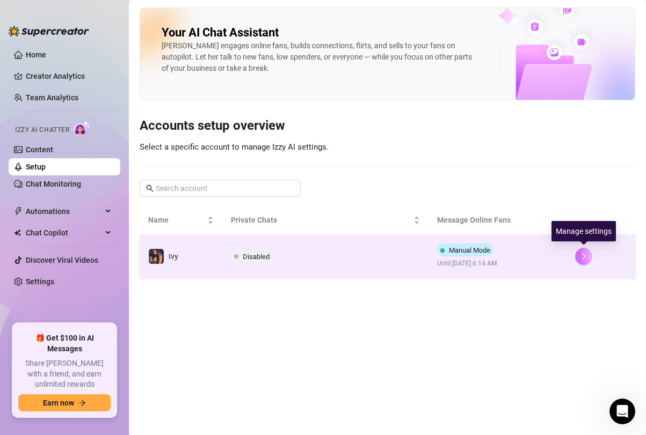
click at [579, 258] on button "button" at bounding box center [583, 256] width 17 height 17
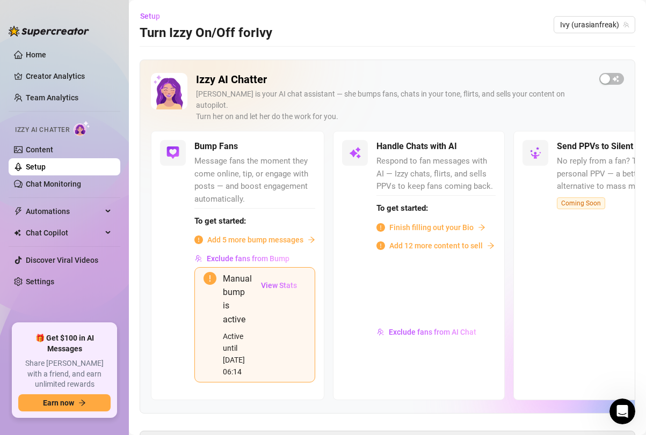
click at [439, 222] on span "Finish filling out your Bio" at bounding box center [431, 228] width 84 height 12
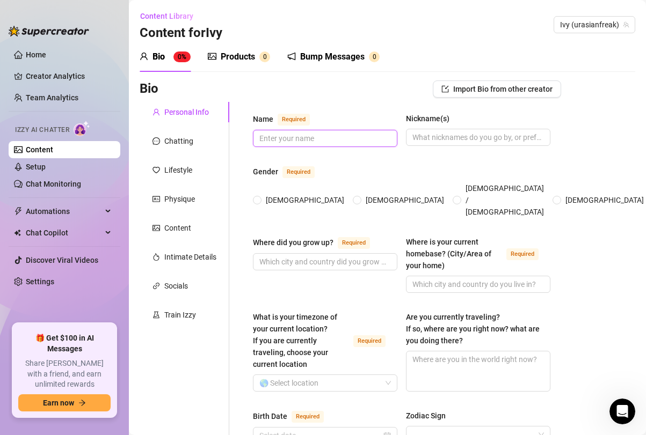
click at [351, 140] on input "Name Required" at bounding box center [323, 139] width 129 height 12
type input "Ivy"
click at [265, 194] on span "[DEMOGRAPHIC_DATA]" at bounding box center [304, 200] width 87 height 12
click at [260, 198] on input "[DEMOGRAPHIC_DATA]" at bounding box center [258, 201] width 4 height 7
radio input "true"
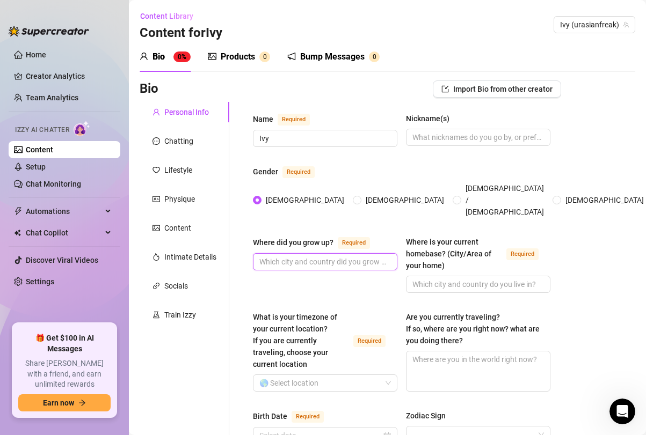
click at [308, 256] on input "Where did you grow up? Required" at bounding box center [323, 262] width 129 height 12
type input "[US_STATE]"
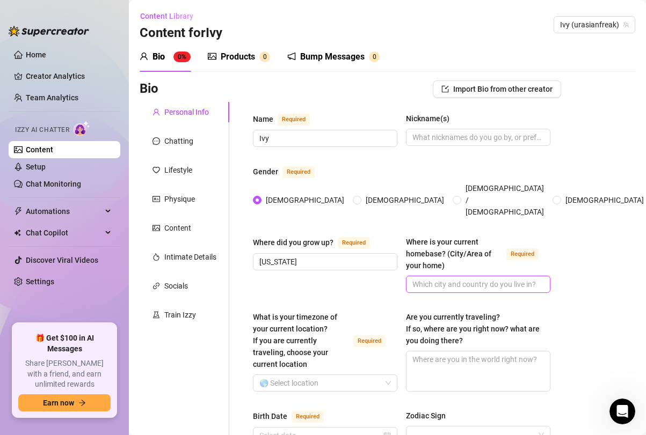
click at [437, 279] on input "Where is your current homebase? (City/Area of your home) Required" at bounding box center [476, 285] width 129 height 12
type input "[US_STATE]"
click at [442, 279] on input "[US_STATE]" at bounding box center [476, 285] width 129 height 12
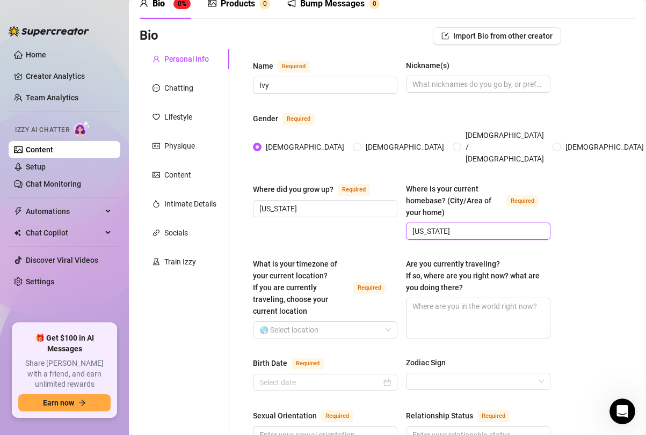
scroll to position [61, 0]
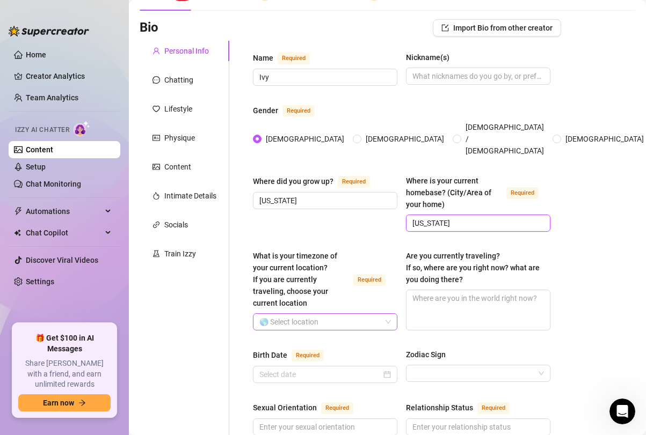
type input "[US_STATE]"
click at [315, 314] on input "What is your timezone of your current location? If you are currently traveling,…" at bounding box center [320, 322] width 122 height 16
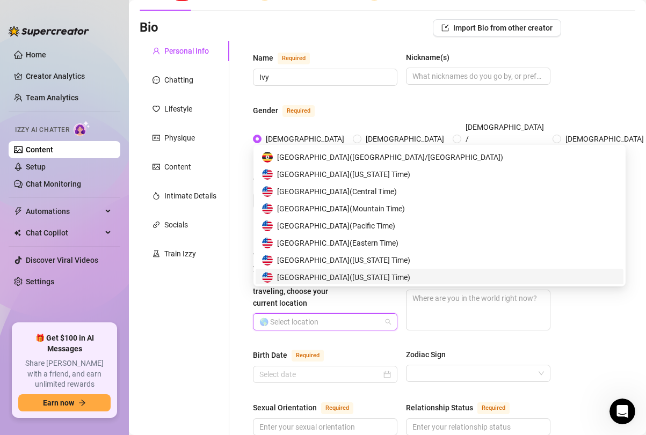
scroll to position [5278, 0]
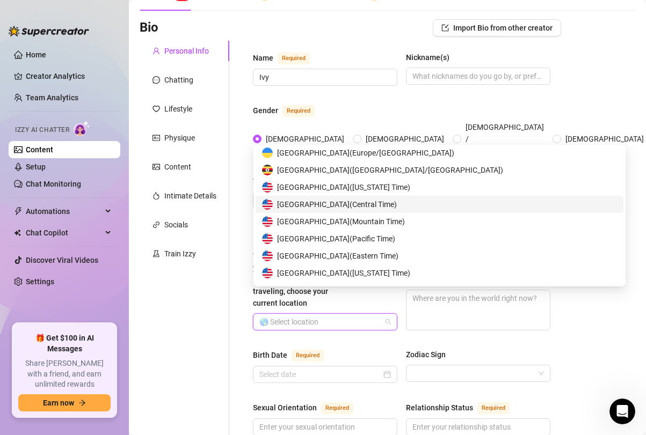
click at [319, 201] on span "[GEOGRAPHIC_DATA] ( Central Time )" at bounding box center [337, 205] width 120 height 12
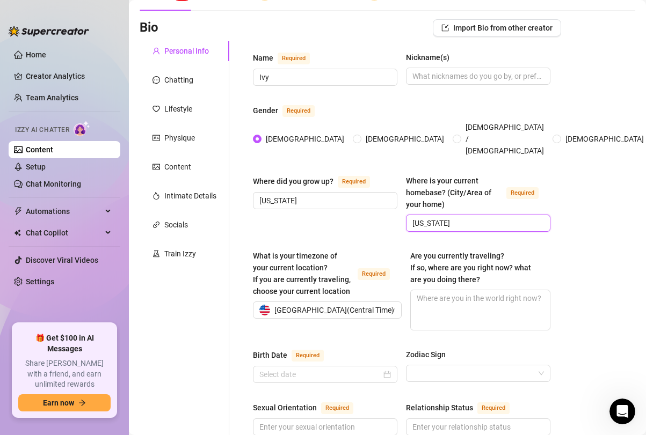
click at [446, 217] on input "[US_STATE]" at bounding box center [476, 223] width 129 height 12
type input "[US_STATE]"
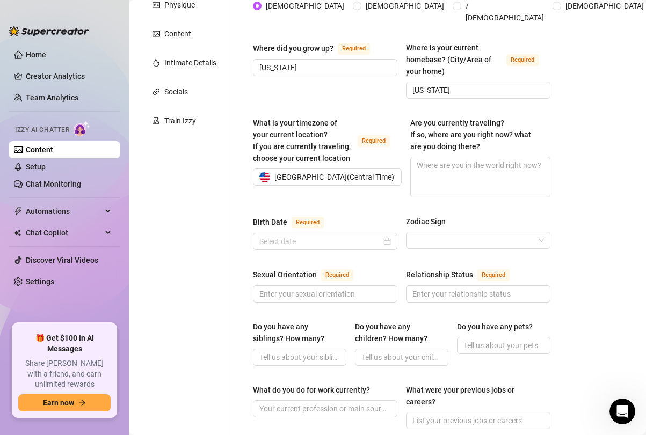
scroll to position [201, 0]
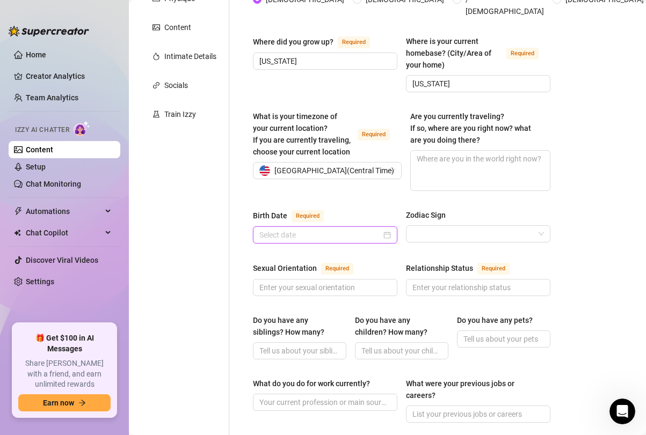
click at [310, 229] on input "Birth Date Required" at bounding box center [320, 235] width 122 height 12
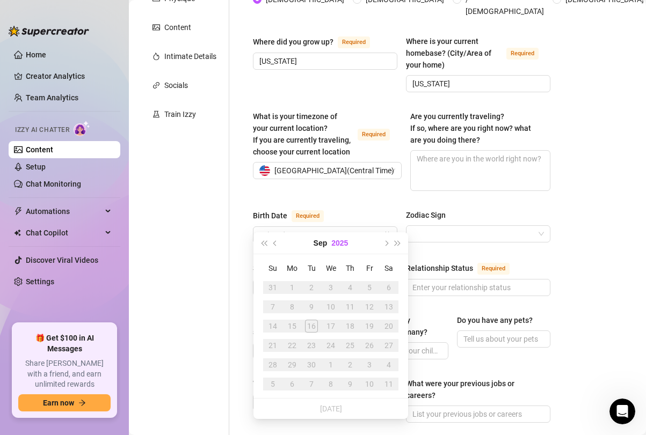
click at [340, 246] on button "2025" at bounding box center [339, 243] width 17 height 21
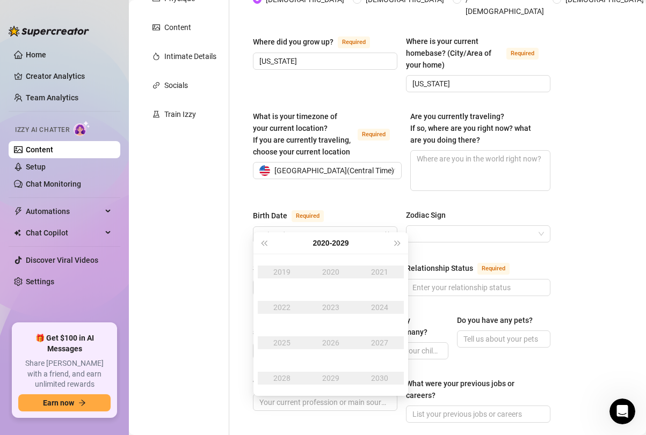
click at [331, 307] on div "2023" at bounding box center [331, 307] width 32 height 13
click at [333, 308] on div "2023" at bounding box center [331, 307] width 32 height 13
click at [333, 312] on div "2023" at bounding box center [331, 307] width 32 height 13
click at [330, 307] on div "2023" at bounding box center [331, 307] width 32 height 13
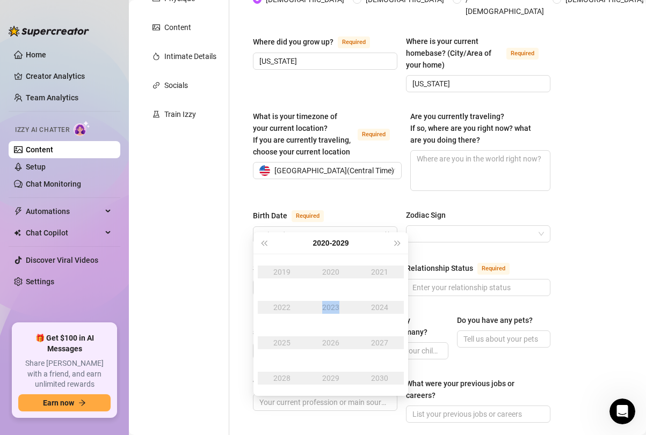
click at [330, 307] on div "2023" at bounding box center [331, 307] width 32 height 13
click at [326, 309] on div "2023" at bounding box center [331, 307] width 32 height 13
click at [260, 240] on button "Last year (Control + left)" at bounding box center [264, 243] width 12 height 21
click at [261, 240] on button "Last year (Control + left)" at bounding box center [264, 243] width 12 height 21
click at [277, 305] on div "2002" at bounding box center [282, 307] width 32 height 13
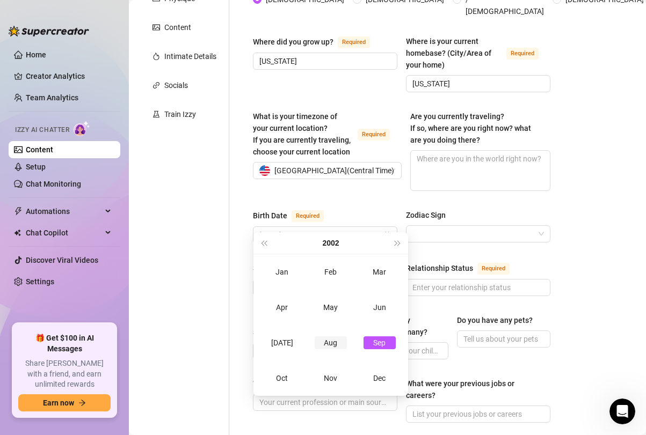
click at [329, 338] on div "Aug" at bounding box center [331, 343] width 32 height 13
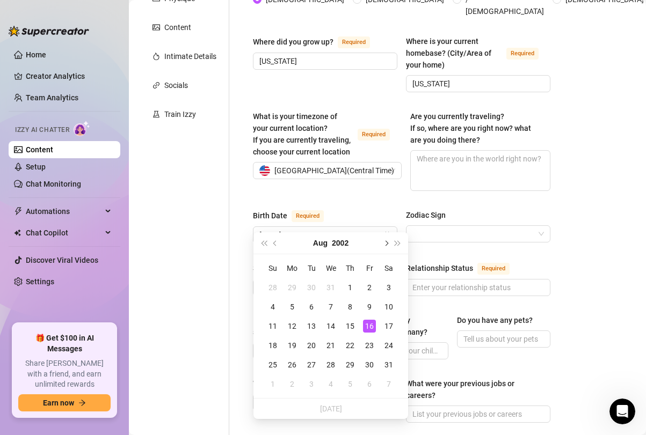
click at [383, 245] on button "Next month (PageDown)" at bounding box center [386, 243] width 12 height 21
click at [277, 243] on span "Previous month (PageUp)" at bounding box center [275, 243] width 5 height 5
click at [385, 244] on span "Next month (PageDown)" at bounding box center [385, 243] width 5 height 5
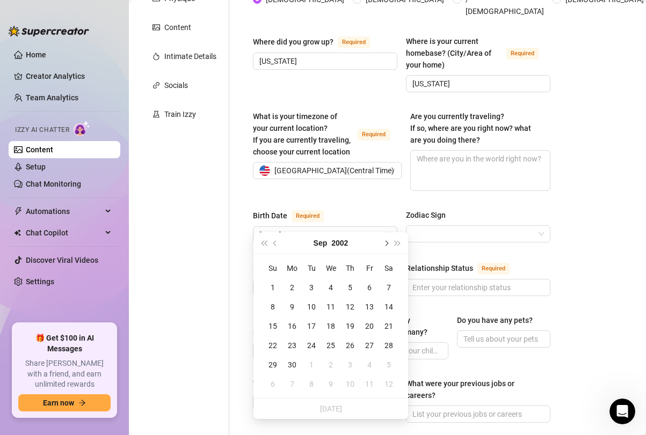
click at [385, 244] on span "Next month (PageDown)" at bounding box center [385, 243] width 5 height 5
type input "[DATE]"
click at [330, 308] on div "9" at bounding box center [330, 307] width 13 height 13
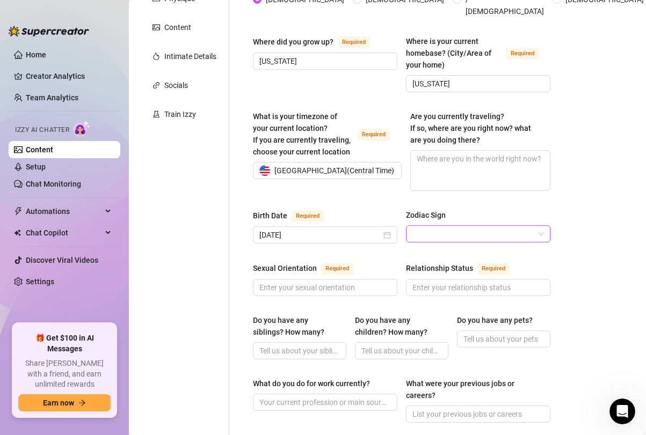
click at [430, 226] on input "Zodiac Sign" at bounding box center [473, 234] width 122 height 16
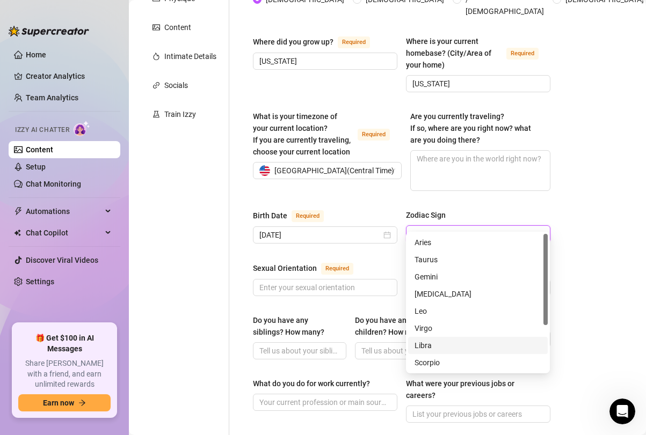
click at [427, 343] on div "Libra" at bounding box center [478, 346] width 127 height 12
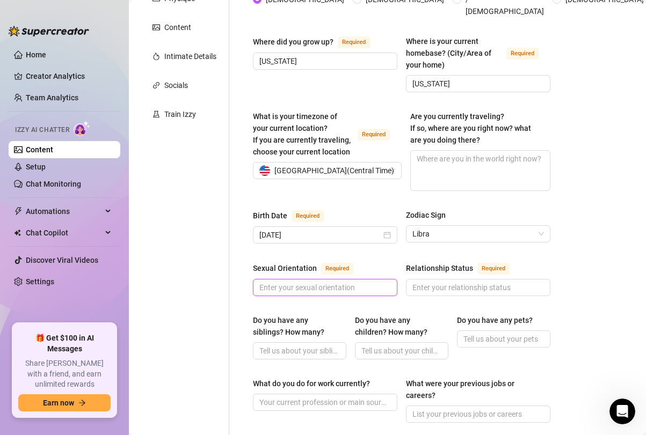
click at [293, 282] on input "Sexual Orientation Required" at bounding box center [323, 288] width 129 height 12
type input "Bi"
click at [458, 282] on input "Relationship Status Required" at bounding box center [476, 288] width 129 height 12
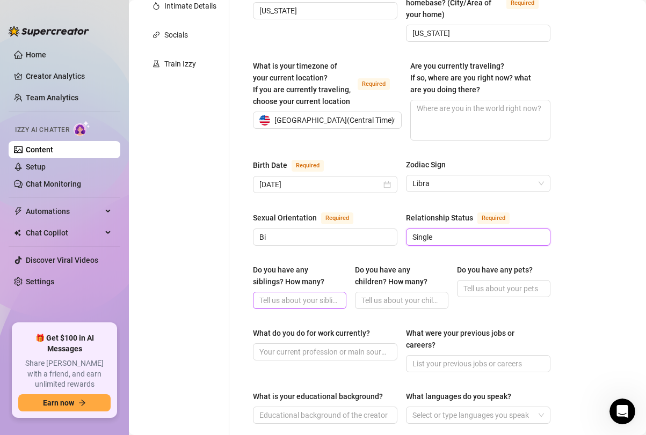
scroll to position [260, 0]
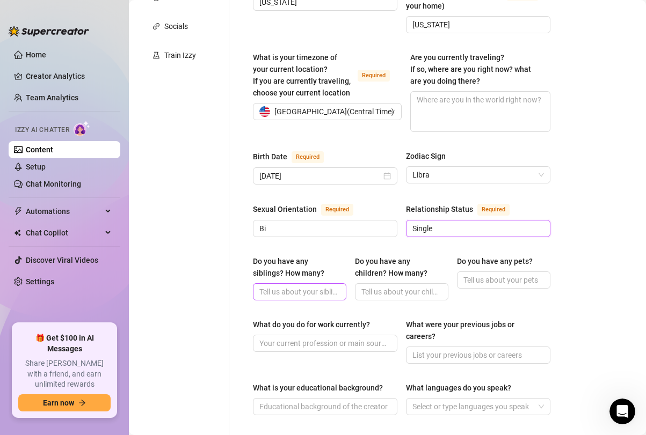
type input "Single"
click at [290, 286] on input "Do you have any siblings? How many?" at bounding box center [298, 292] width 78 height 12
type input "2"
click at [480, 274] on input "Do you have any pets?" at bounding box center [502, 280] width 78 height 12
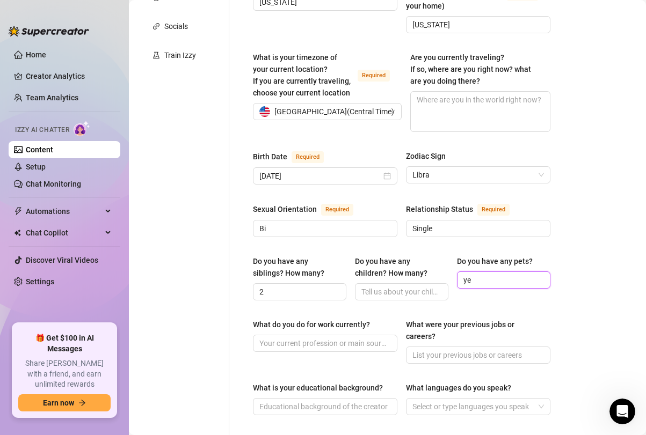
type input "y"
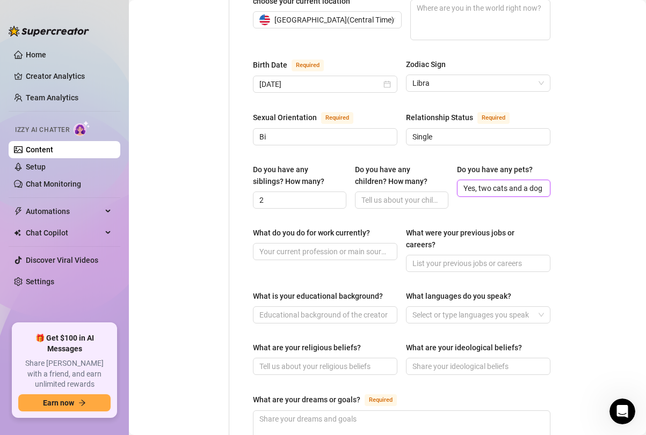
scroll to position [0, 1]
type input "Yes, two cats and a dog"
click at [525, 206] on div "Name Required Ivy Nickname(s) Gender Required [DEMOGRAPHIC_DATA] [DEMOGRAPHIC_D…" at bounding box center [401, 224] width 297 height 926
click at [319, 246] on input "What do you do for work currently?" at bounding box center [323, 252] width 129 height 12
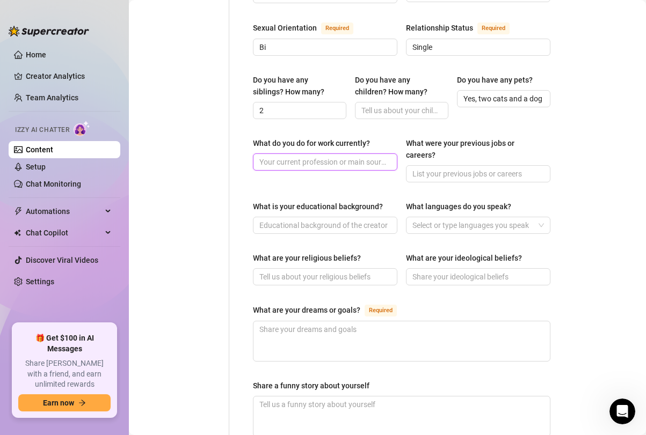
scroll to position [440, 0]
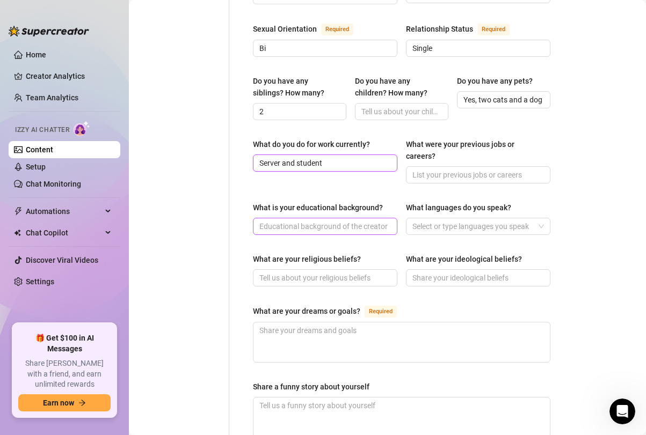
type input "Server and student"
click at [358, 221] on input "What is your educational background?" at bounding box center [323, 227] width 129 height 12
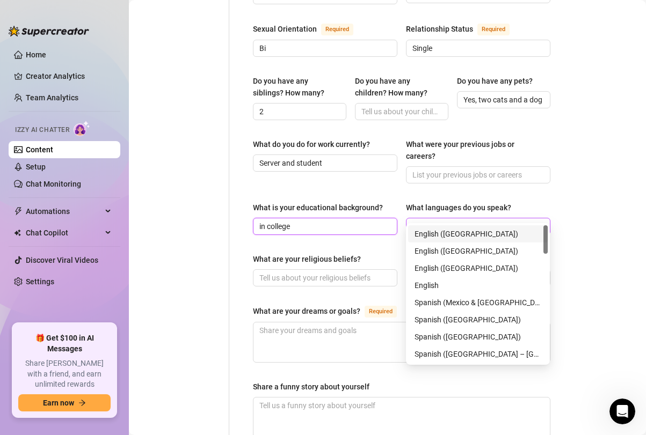
click at [468, 219] on div at bounding box center [472, 226] width 129 height 15
type input "in college"
click at [443, 235] on div "English ([GEOGRAPHIC_DATA])" at bounding box center [478, 234] width 127 height 12
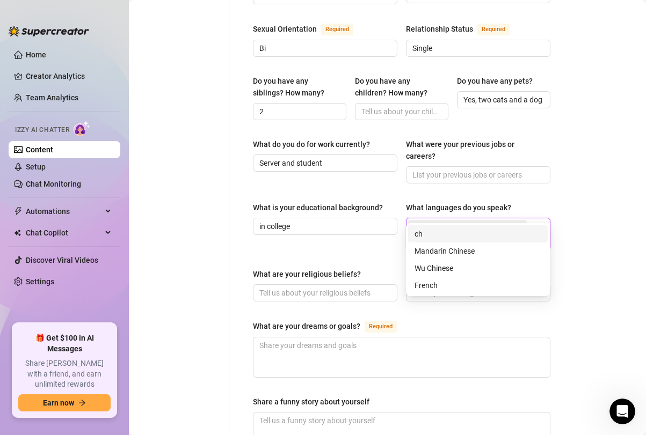
type input "chin"
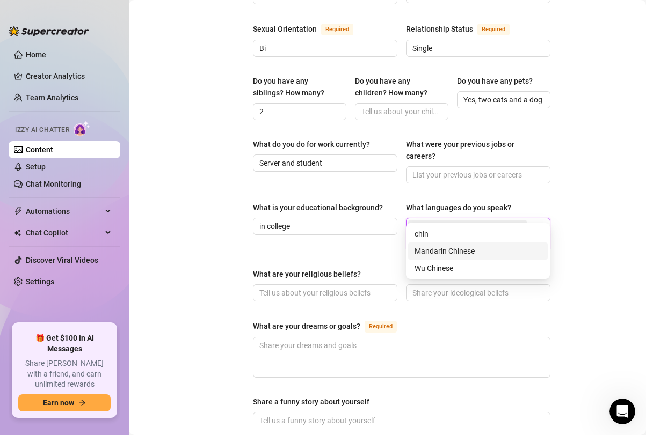
click at [441, 250] on div "Mandarin Chinese" at bounding box center [478, 251] width 127 height 12
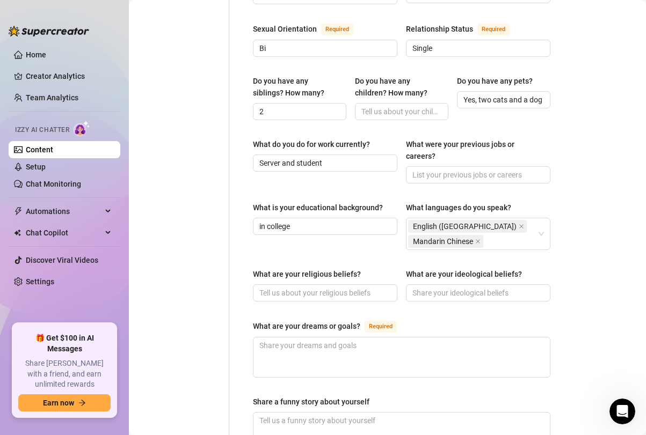
click at [573, 197] on div "Bio Import Bio from other creator Personal Info Chatting Lifestyle Physique Con…" at bounding box center [388, 154] width 496 height 1028
click at [477, 239] on icon "close" at bounding box center [477, 241] width 5 height 5
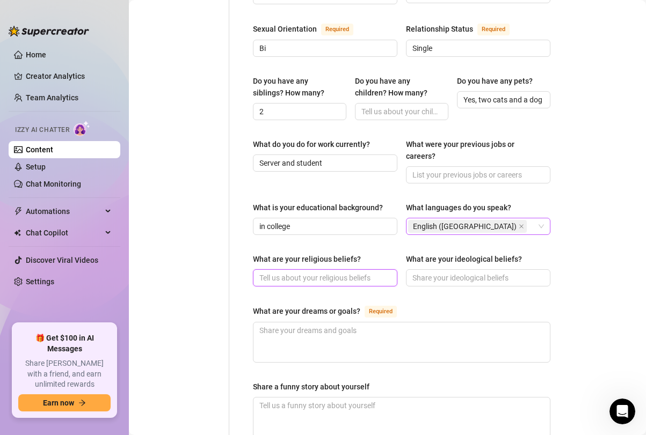
click at [317, 272] on input "What are your religious beliefs?" at bounding box center [323, 278] width 129 height 12
click at [439, 272] on input "What are your ideological beliefs?" at bounding box center [476, 278] width 129 height 12
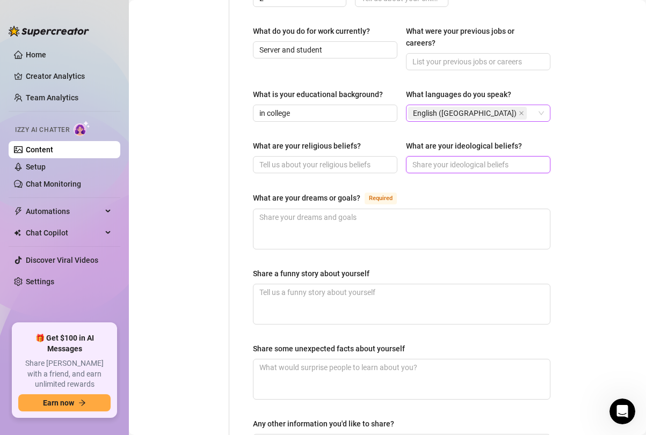
scroll to position [570, 0]
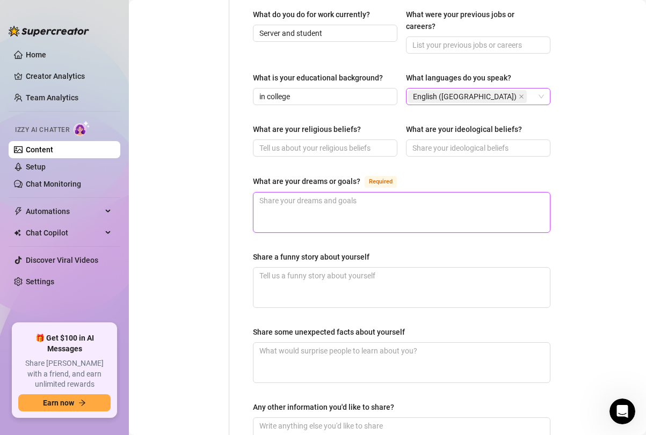
click at [309, 197] on textarea "What are your dreams or goals? Required" at bounding box center [401, 213] width 296 height 40
type textarea "T"
type textarea "To"
type textarea "To t"
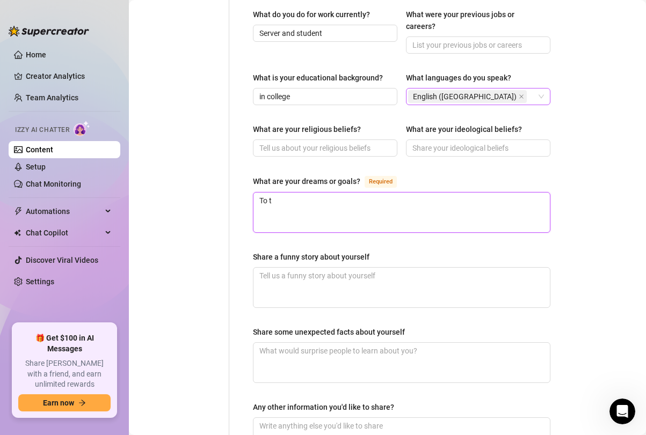
type textarea "To tr"
type textarea "To tra"
type textarea "To trav"
type textarea "To trave"
type textarea "To trav"
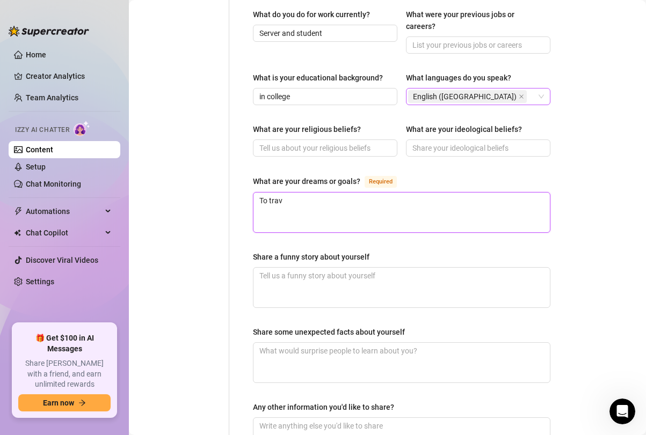
type textarea "To tra"
type textarea "To tr"
type textarea "To t"
type textarea "To"
type textarea "To b"
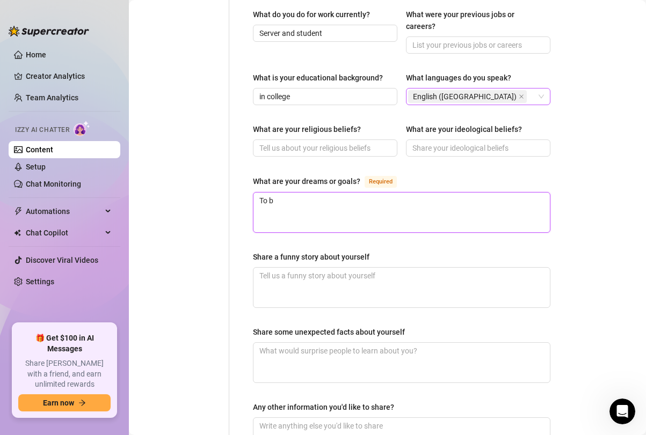
type textarea "To be"
type textarea "To beco"
type textarea "To becom"
type textarea "To become"
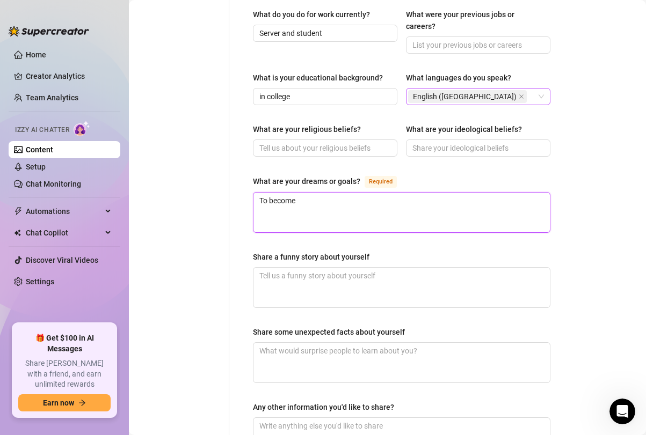
type textarea "To become a"
type textarea "To become an"
type textarea "To become a"
type textarea "To become a l"
type textarea "To become a lka"
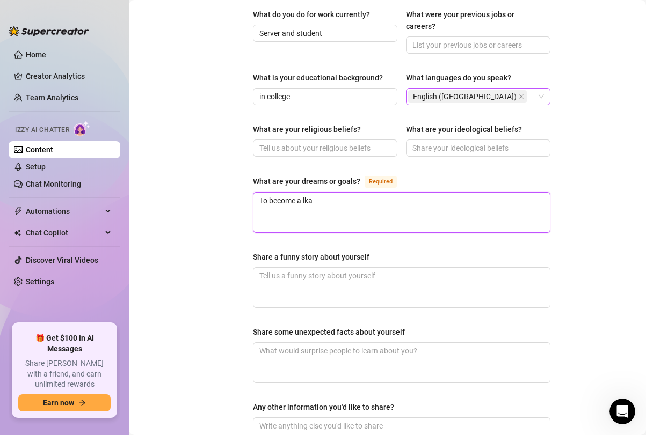
type textarea "To become a lkaw"
type textarea "To become a lkawy"
type textarea "To become a lkawye"
type textarea "To become a lkawyer"
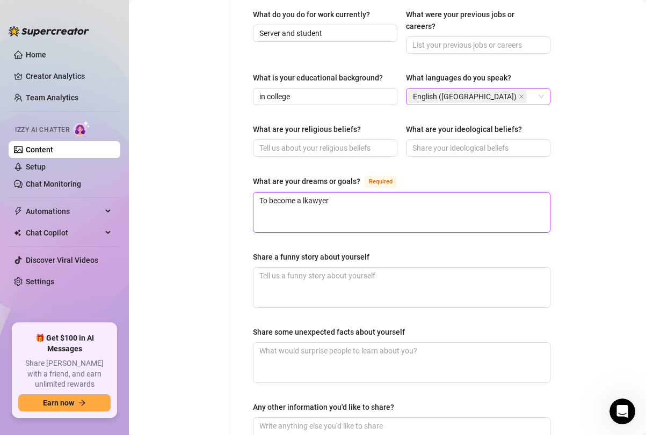
type textarea "To become a lkawyer"
type textarea "To become a lkawye"
type textarea "To become a lkawy"
type textarea "To become a lkaw"
type textarea "To become a lka"
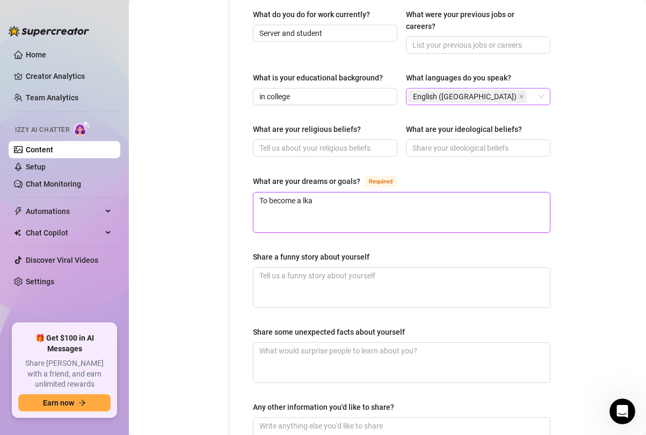
type textarea "To become a lk"
type textarea "To become a l"
type textarea "To become a la"
type textarea "To become a law"
type textarea "To become a lawy"
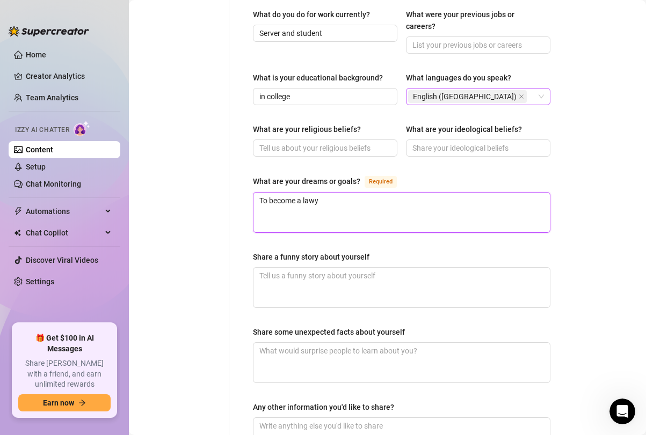
type textarea "To become a lawye"
type textarea "To become a lawyer"
type textarea "To become a lawyer t"
type textarea "To become a lawyer the"
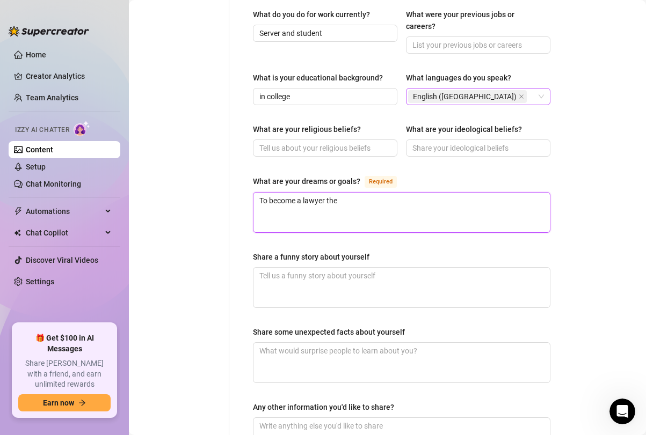
type textarea "To become a lawyer then"
type textarea "To become a lawyer then g"
type textarea "To become a lawyer then ge"
type textarea "To become a lawyer then get"
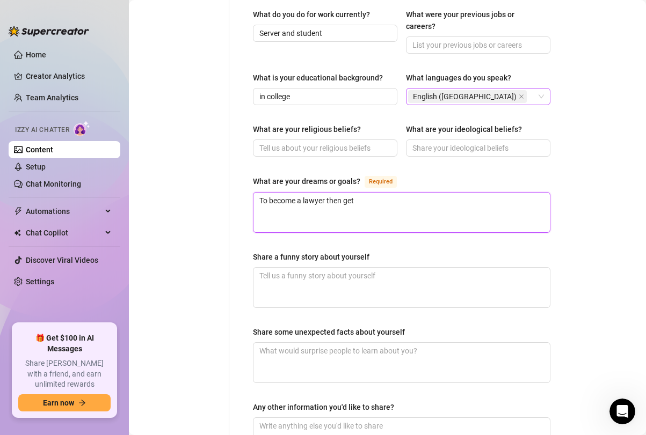
type textarea "To become a lawyer then get"
type textarea "To become a lawyer then get r"
type textarea "To become a lawyer then get re"
type textarea "To become a lawyer then get r"
type textarea "To become a lawyer then get ri"
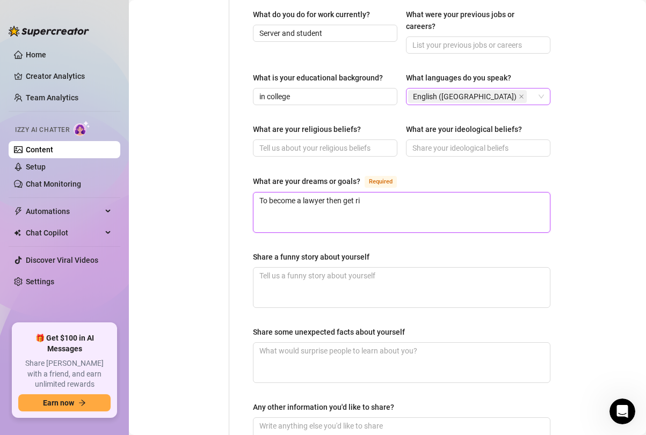
type textarea "To become a lawyer then get ric"
type textarea "To become a lawyer then get rich"
type textarea "To become a lawyer then get rich a"
type textarea "To become a lawyer then get rich an"
type textarea "To become a lawyer then get rich and"
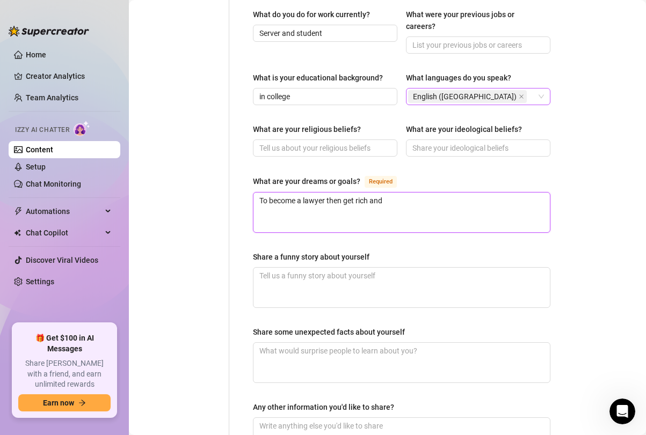
type textarea "To become a lawyer then get rich and"
type textarea "To become a lawyer then get rich and t"
type textarea "To become a lawyer then get rich and tr"
type textarea "To become a lawyer then get rich and trav"
type textarea "To become a lawyer then get rich and trave"
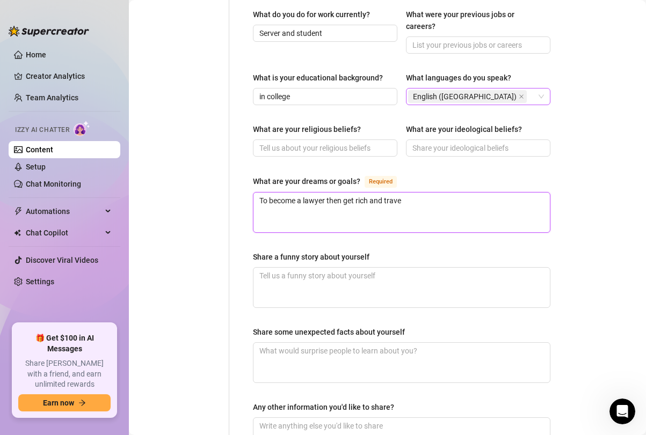
type textarea "To become a lawyer then get rich and travek"
type textarea "To become a lawyer then get rich and travek th"
type textarea "To become a lawyer then get rich and travek thg"
type textarea "To become a lawyer then get rich and travek thge"
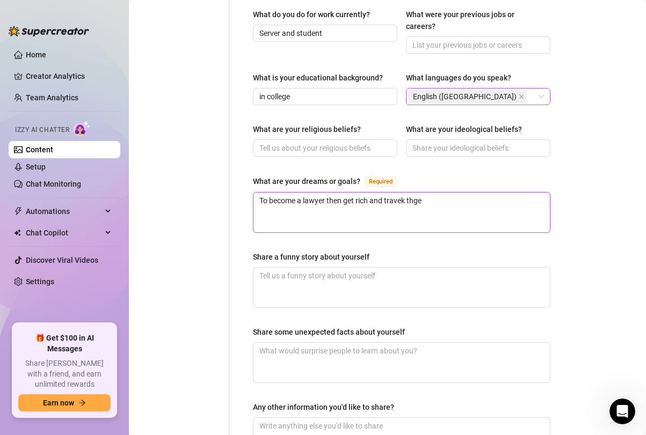
type textarea "To become a lawyer then get rich and travek thg"
type textarea "To become a lawyer then get rich and travek th"
type textarea "To become a lawyer then get rich and travek t"
type textarea "To become a lawyer then get rich and travek"
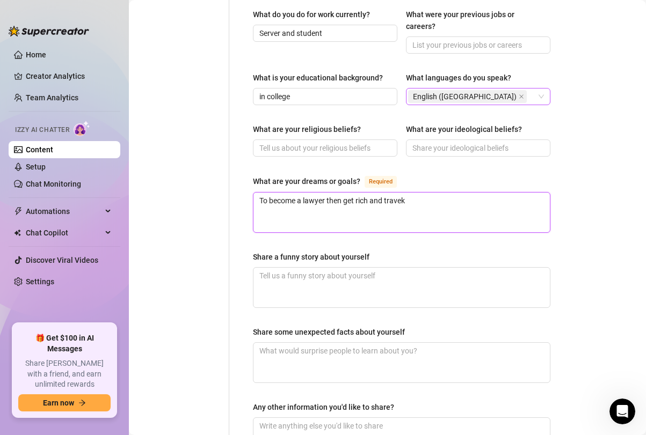
type textarea "To become a lawyer then get rich and trave"
type textarea "To become a lawyer then get rich and travel"
type textarea "To become a lawyer then get rich and travel t"
type textarea "To become a lawyer then get rich and travel th"
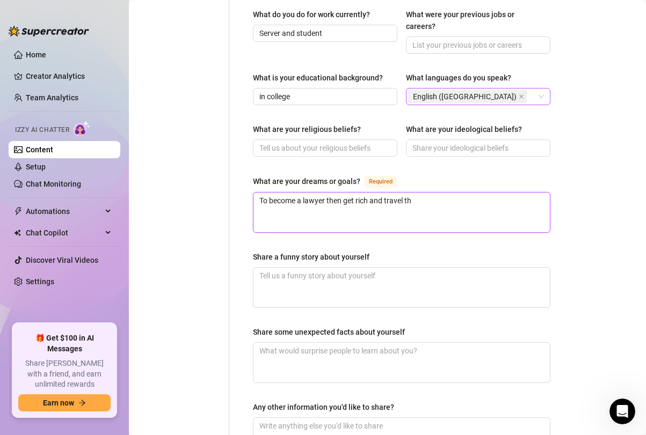
type textarea "To become a lawyer then get rich and travel the"
type textarea "To become a lawyer then get rich and travel the w"
type textarea "To become a lawyer then get rich and travel the wo"
type textarea "To become a lawyer then get rich and travel the wor"
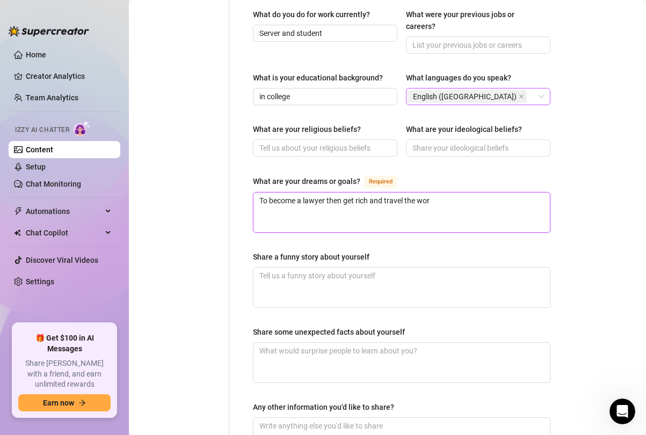
type textarea "To become a lawyer then get rich and travel the work"
type textarea "To become a lawyer then get rich and travel the workd"
type textarea "To become a lawyer then get rich and travel the work"
type textarea "To become a lawyer then get rich and travel the wor"
type textarea "To become a lawyer then get rich and travel the worl"
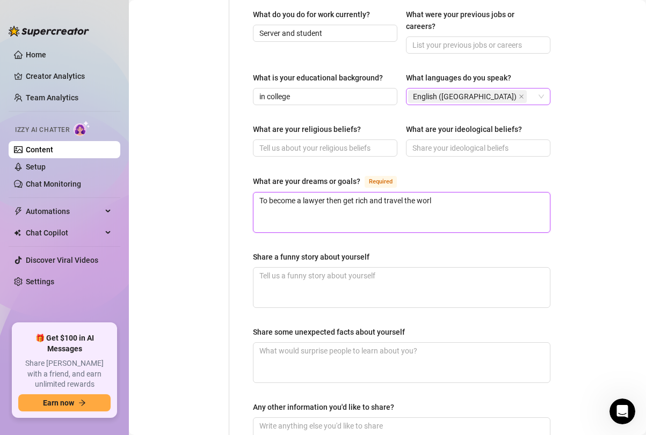
type textarea "To become a lawyer then get rich and travel the world"
click at [293, 272] on textarea "Share a funny story about yourself" at bounding box center [401, 288] width 296 height 40
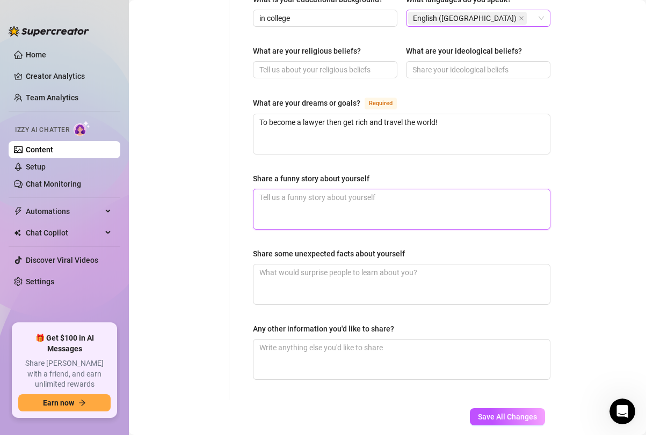
scroll to position [675, 0]
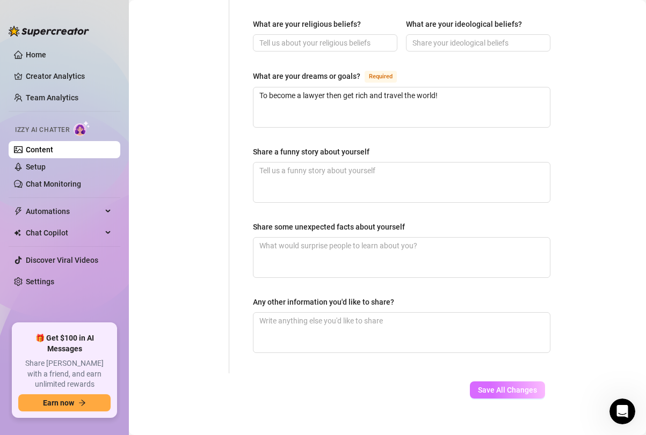
click at [504, 386] on span "Save All Changes" at bounding box center [507, 390] width 59 height 9
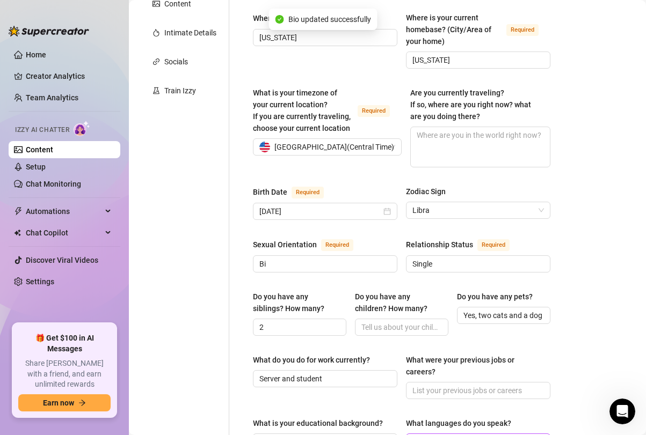
scroll to position [0, 0]
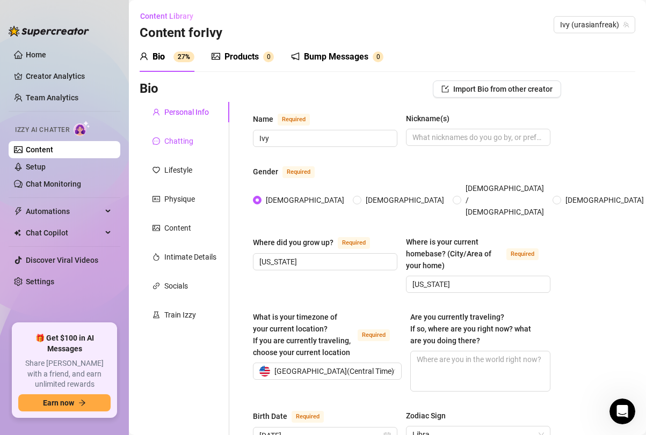
click at [182, 139] on div "Chatting" at bounding box center [178, 141] width 29 height 12
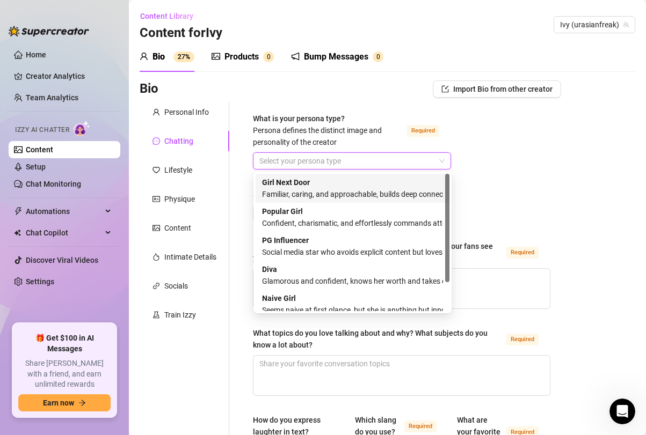
click at [326, 166] on input "What is your persona type? [PERSON_NAME] defines the distinct image and persona…" at bounding box center [347, 161] width 176 height 16
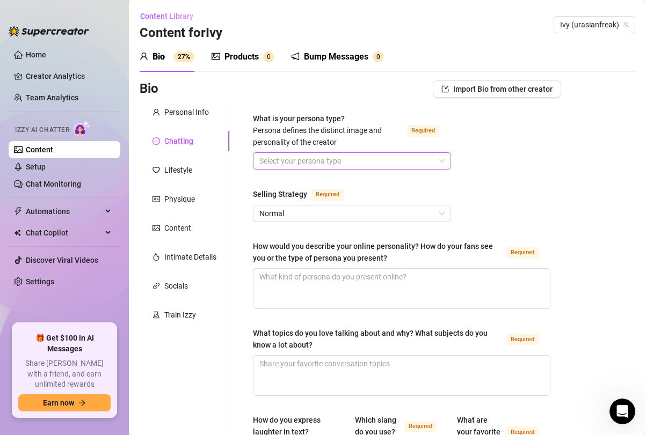
click at [326, 166] on input "What is your persona type? [PERSON_NAME] defines the distinct image and persona…" at bounding box center [347, 161] width 176 height 16
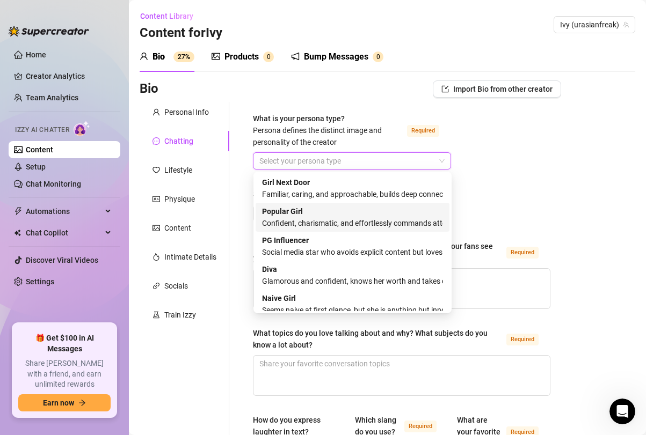
click at [352, 216] on div "Popular Girl Confident, charismatic, and effortlessly commands attention" at bounding box center [352, 218] width 181 height 24
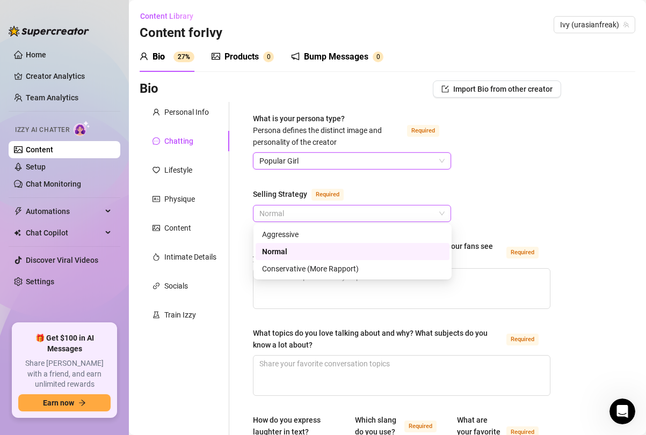
click at [298, 215] on span "Normal" at bounding box center [351, 214] width 185 height 16
click at [295, 252] on div "Normal" at bounding box center [352, 252] width 181 height 12
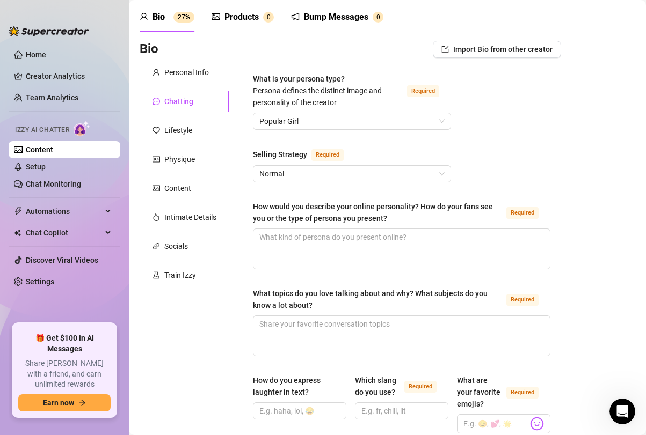
scroll to position [39, 0]
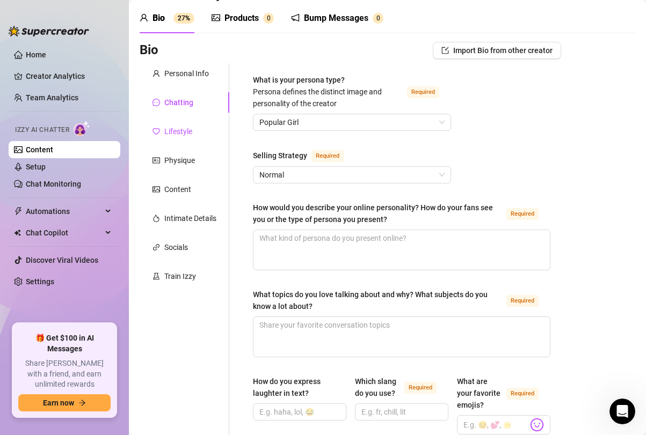
click at [177, 131] on div "Lifestyle" at bounding box center [178, 132] width 28 height 12
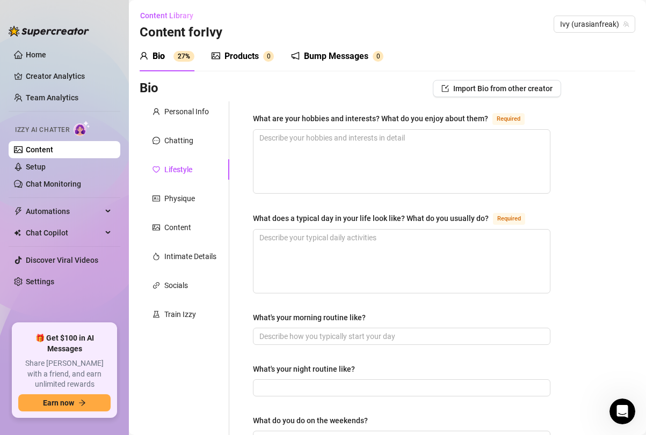
scroll to position [0, 0]
click at [41, 58] on link "Home" at bounding box center [36, 54] width 20 height 9
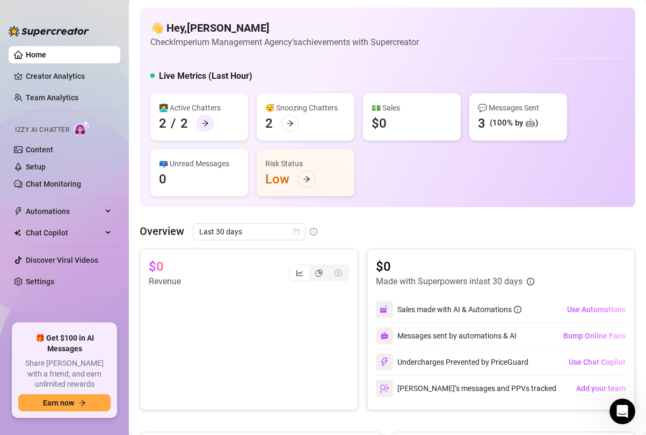
click at [203, 126] on icon "arrow-right" at bounding box center [205, 124] width 8 height 8
